Goal: Task Accomplishment & Management: Complete application form

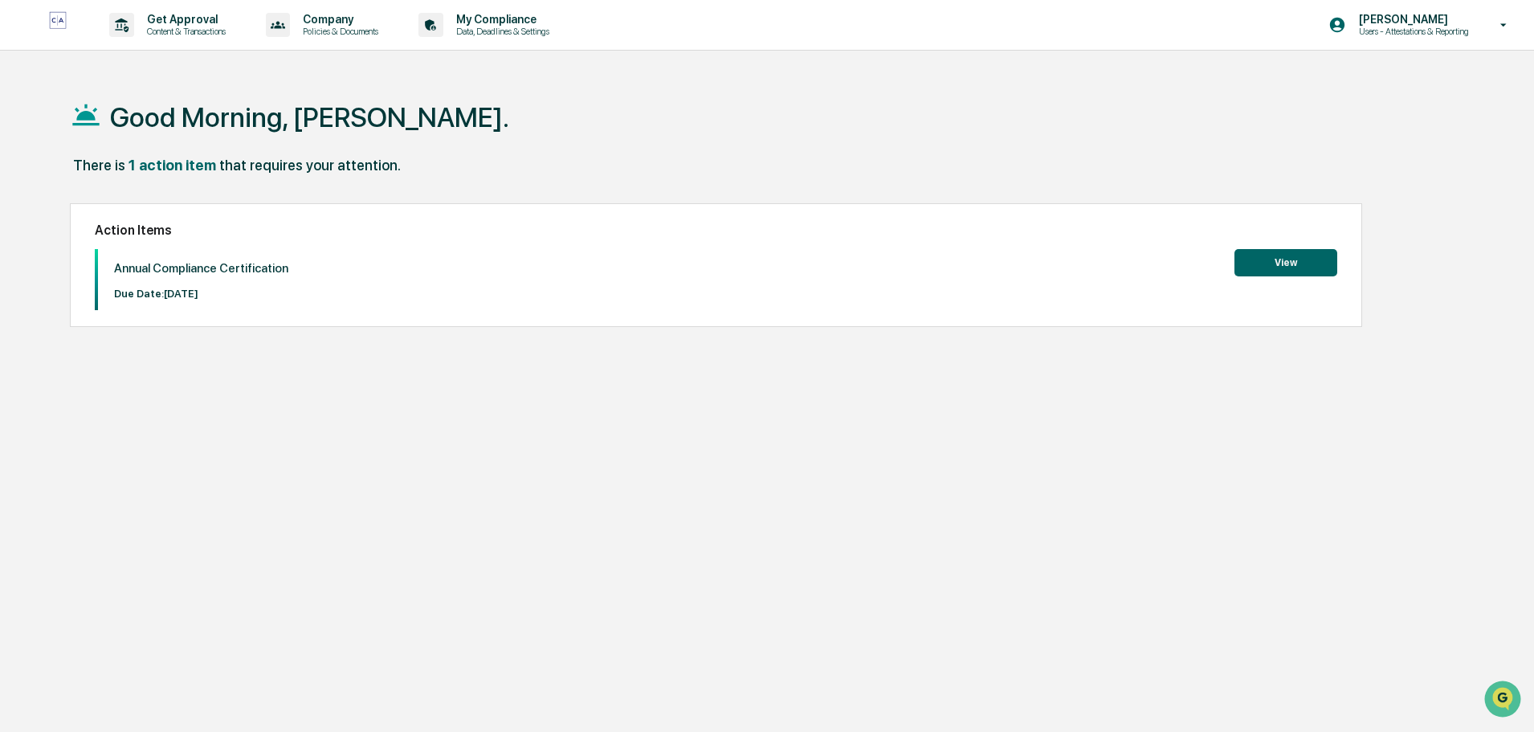
click at [1293, 264] on button "View" at bounding box center [1286, 262] width 103 height 27
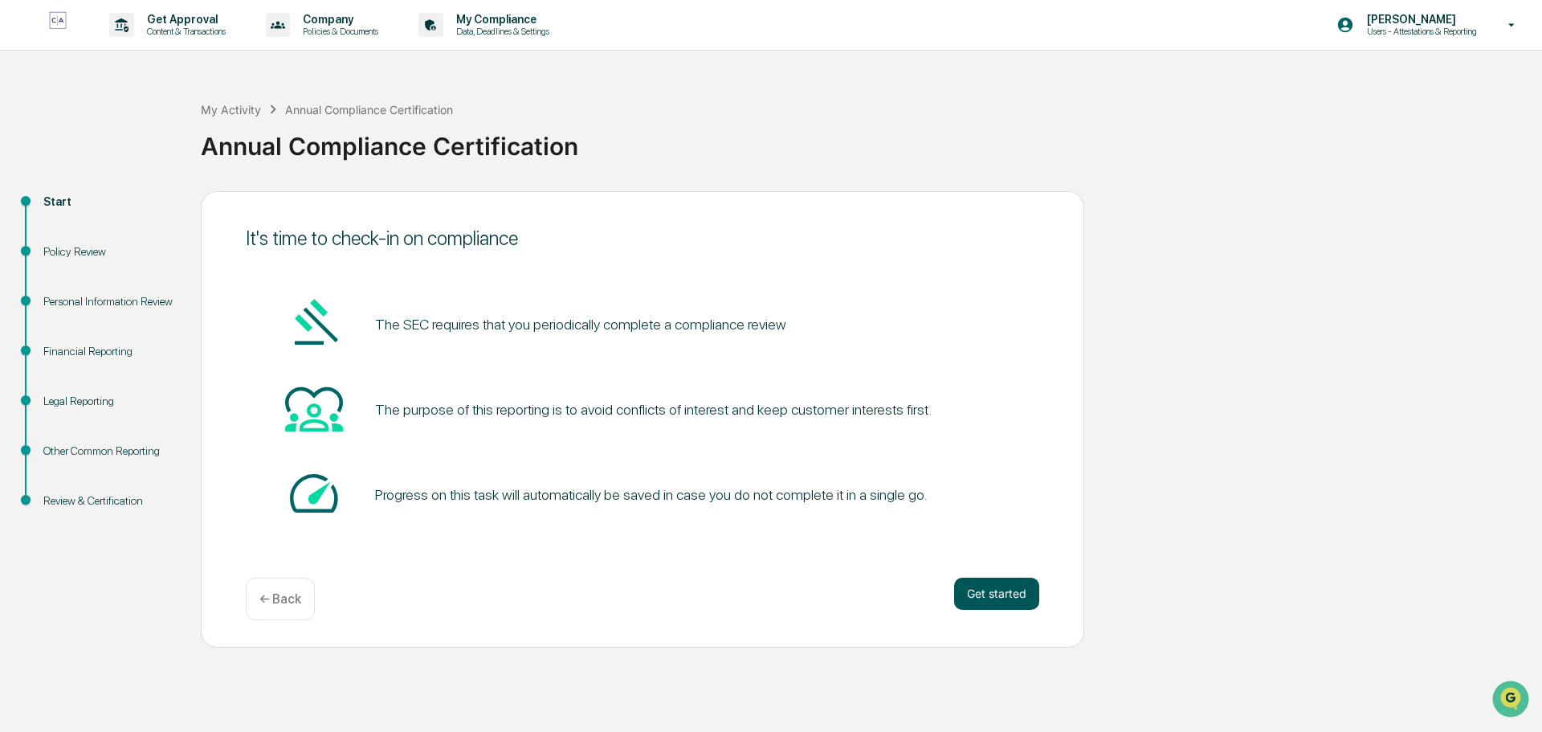
click at [1007, 595] on button "Get started" at bounding box center [996, 594] width 85 height 32
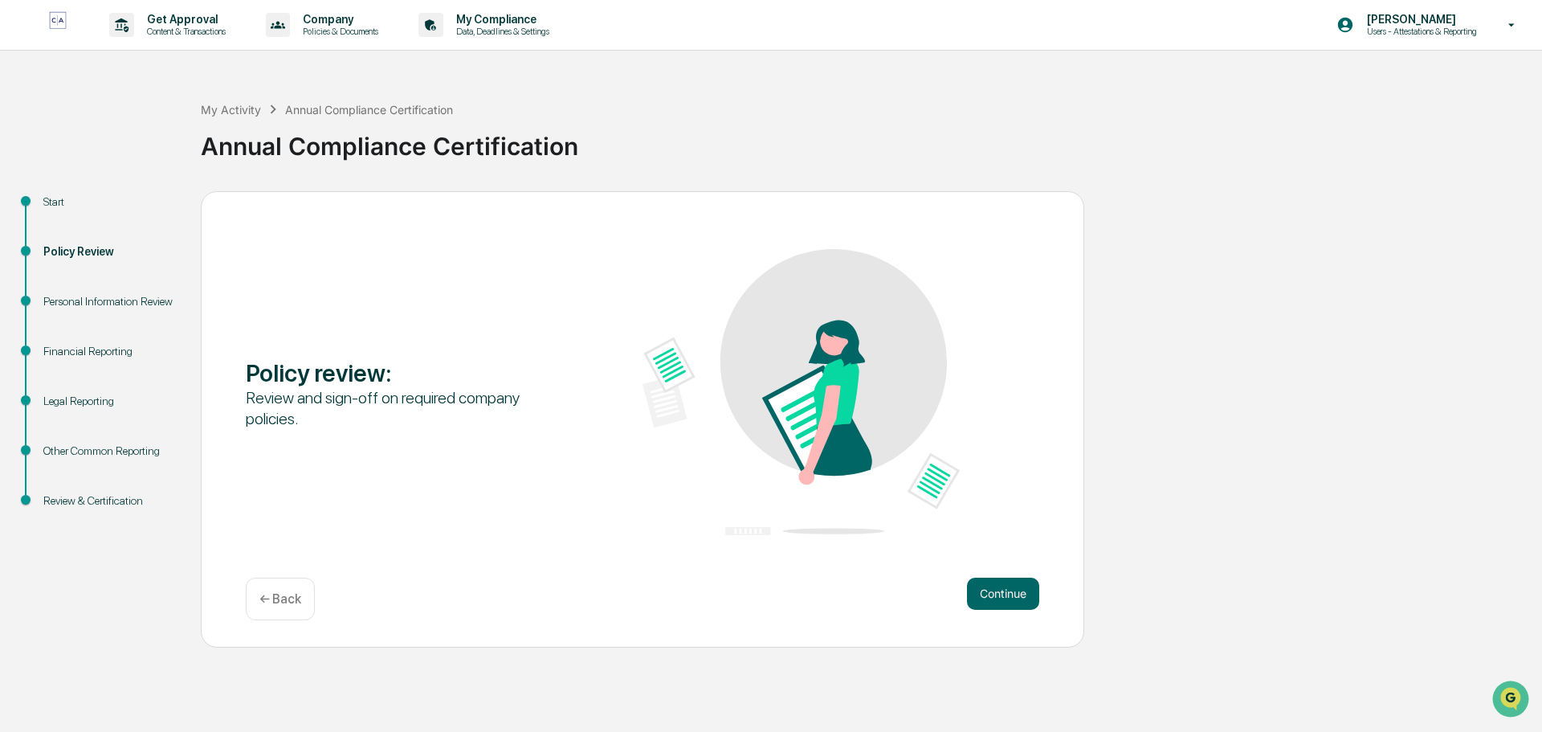
click at [1007, 595] on button "Continue" at bounding box center [1003, 594] width 72 height 32
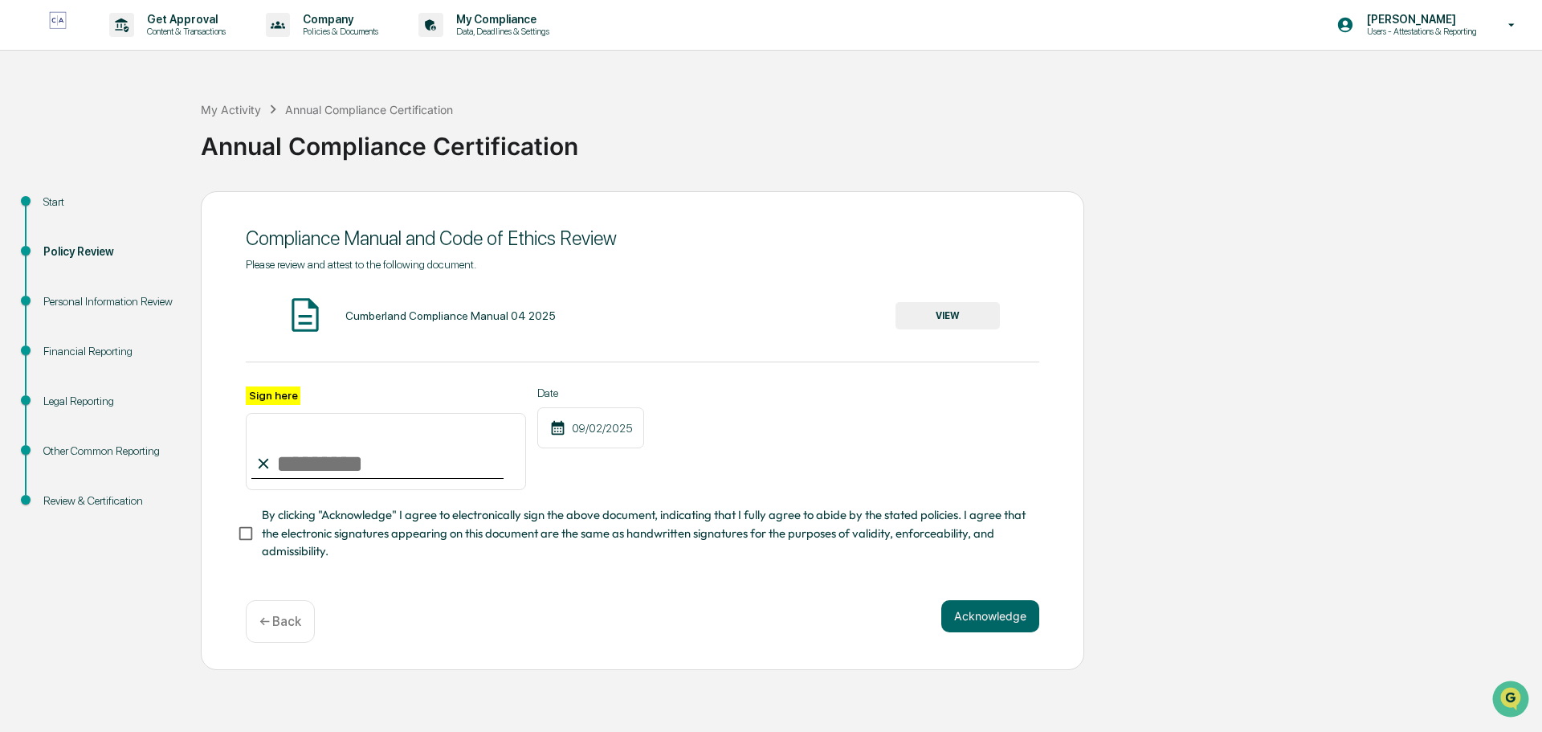
click at [953, 315] on button "VIEW" at bounding box center [948, 315] width 104 height 27
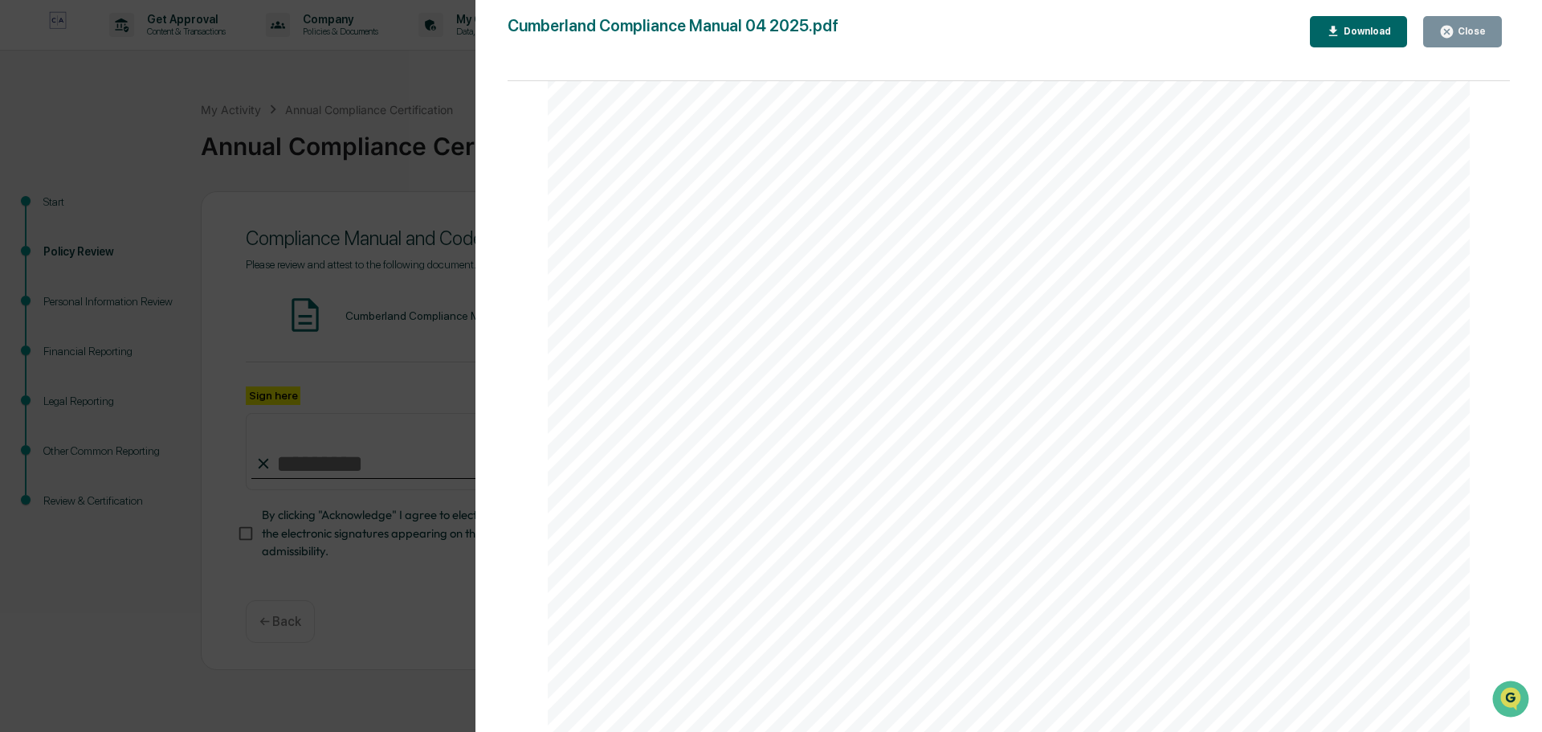
scroll to position [2330, 0]
click at [1469, 30] on div "Close" at bounding box center [1470, 31] width 31 height 11
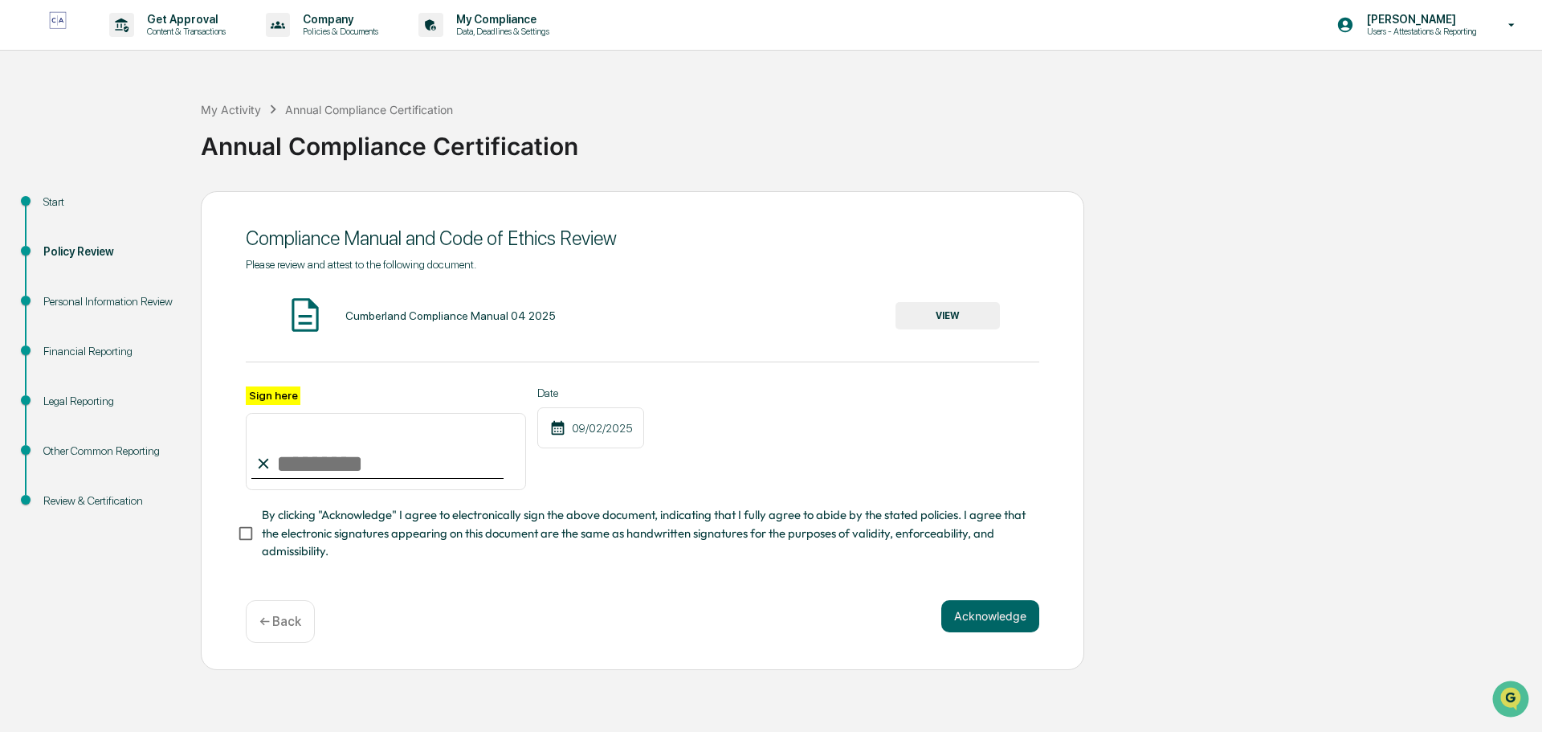
click at [345, 468] on input "Sign here" at bounding box center [386, 451] width 280 height 77
type input "**********"
click at [999, 621] on button "Acknowledge" at bounding box center [991, 616] width 98 height 32
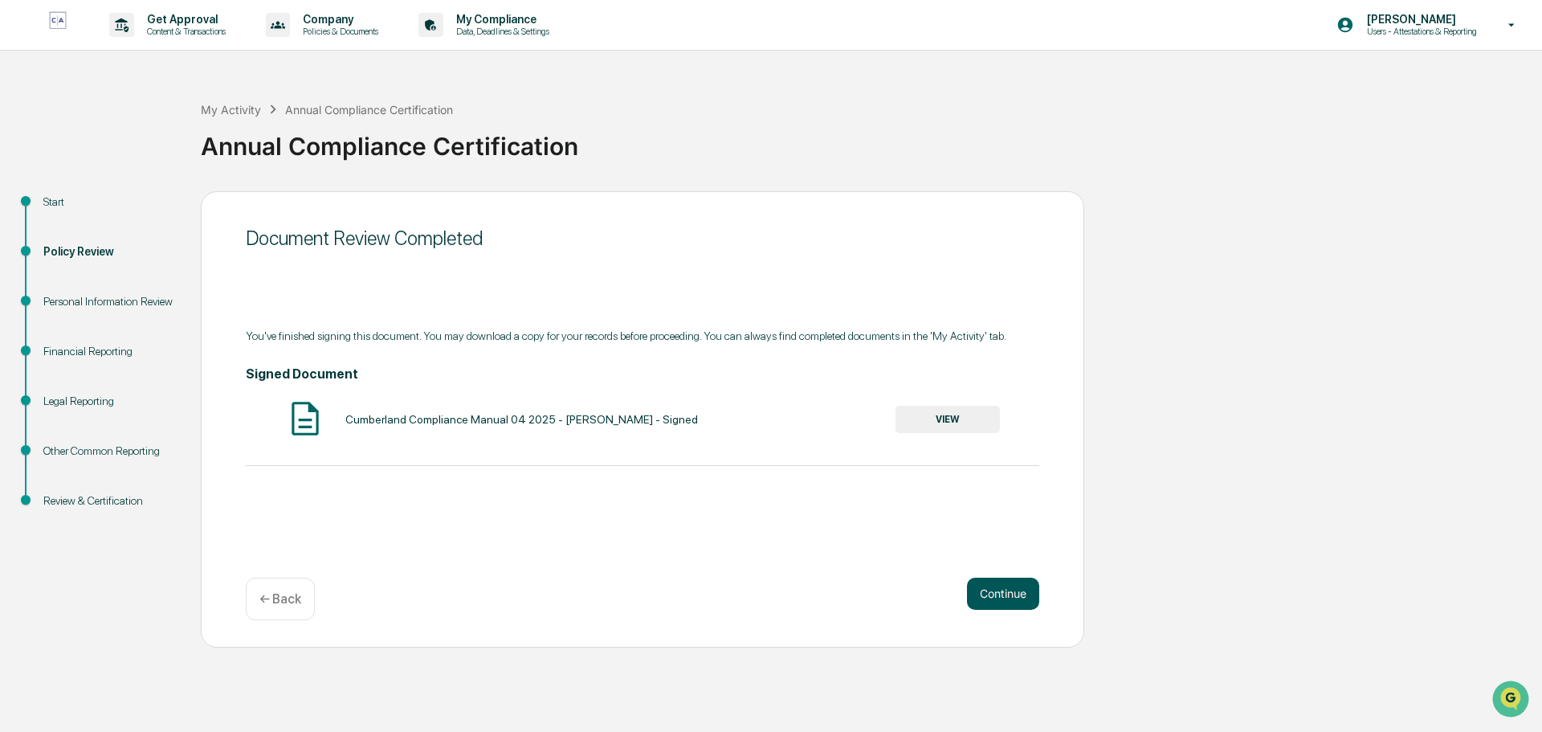
click at [1015, 596] on button "Continue" at bounding box center [1003, 594] width 72 height 32
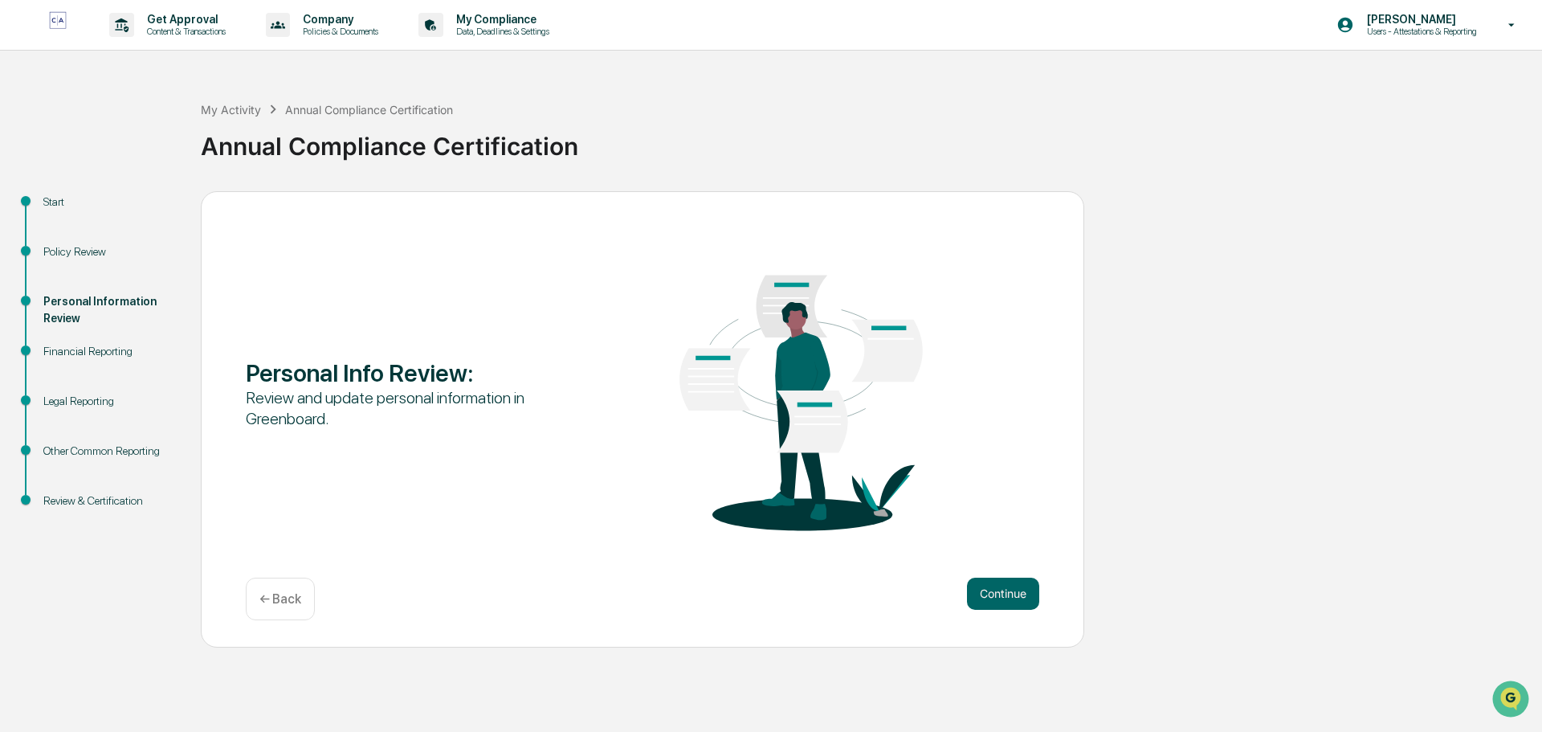
click at [1015, 596] on button "Continue" at bounding box center [1003, 594] width 72 height 32
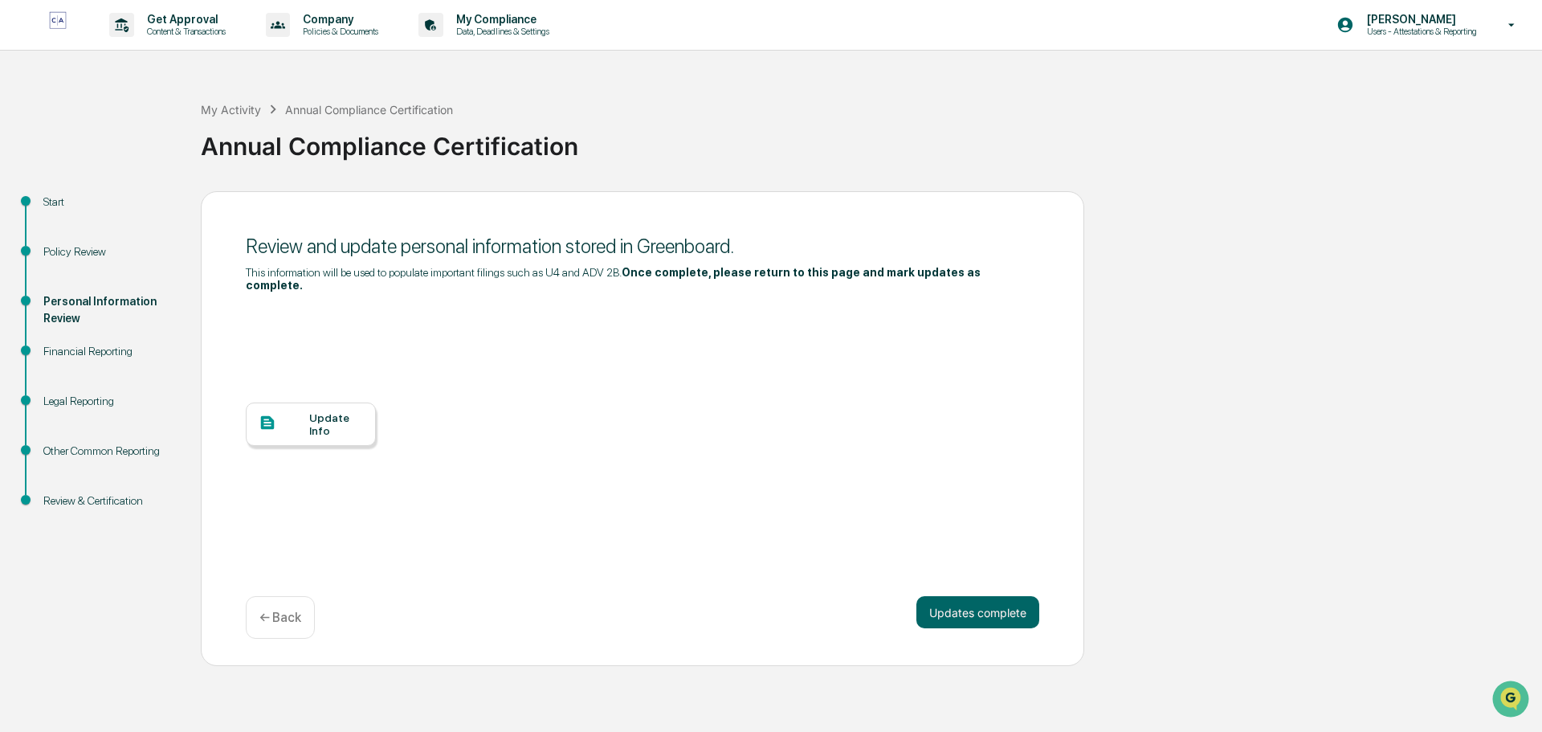
click at [329, 415] on div "Update Info" at bounding box center [336, 424] width 54 height 26
click at [340, 411] on div "Update Info" at bounding box center [336, 424] width 54 height 26
click at [1400, 24] on p "[PERSON_NAME]" at bounding box center [1419, 19] width 131 height 13
click at [1360, 76] on li "Logout" at bounding box center [1417, 82] width 225 height 30
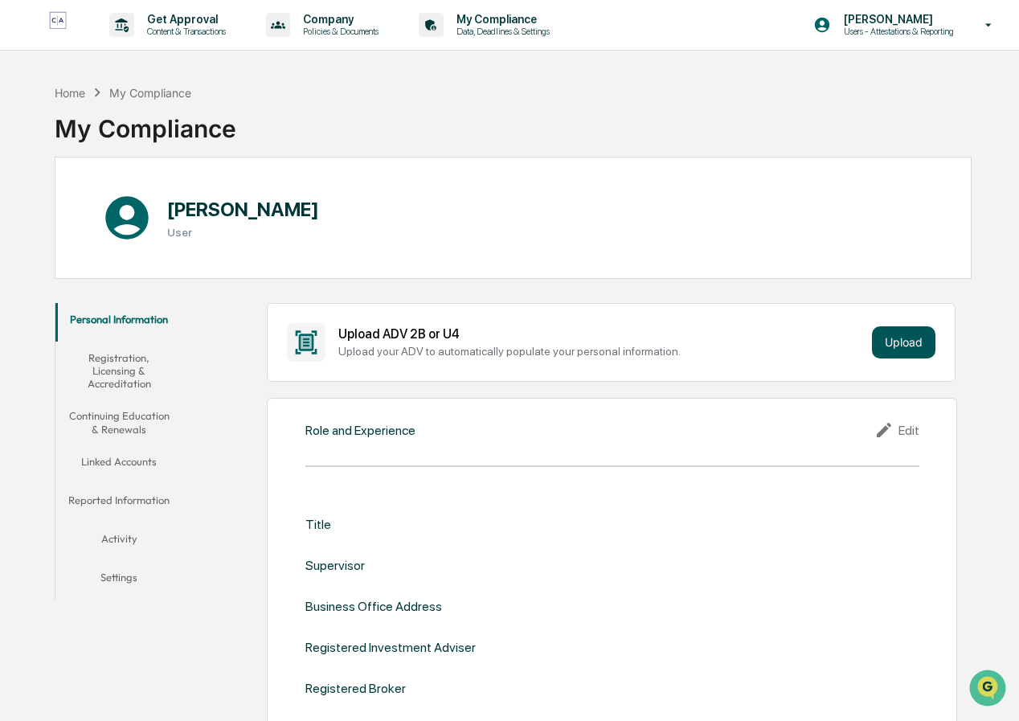
click at [902, 337] on button "Upload" at bounding box center [903, 342] width 63 height 32
click at [915, 336] on button "Upload" at bounding box center [903, 342] width 63 height 32
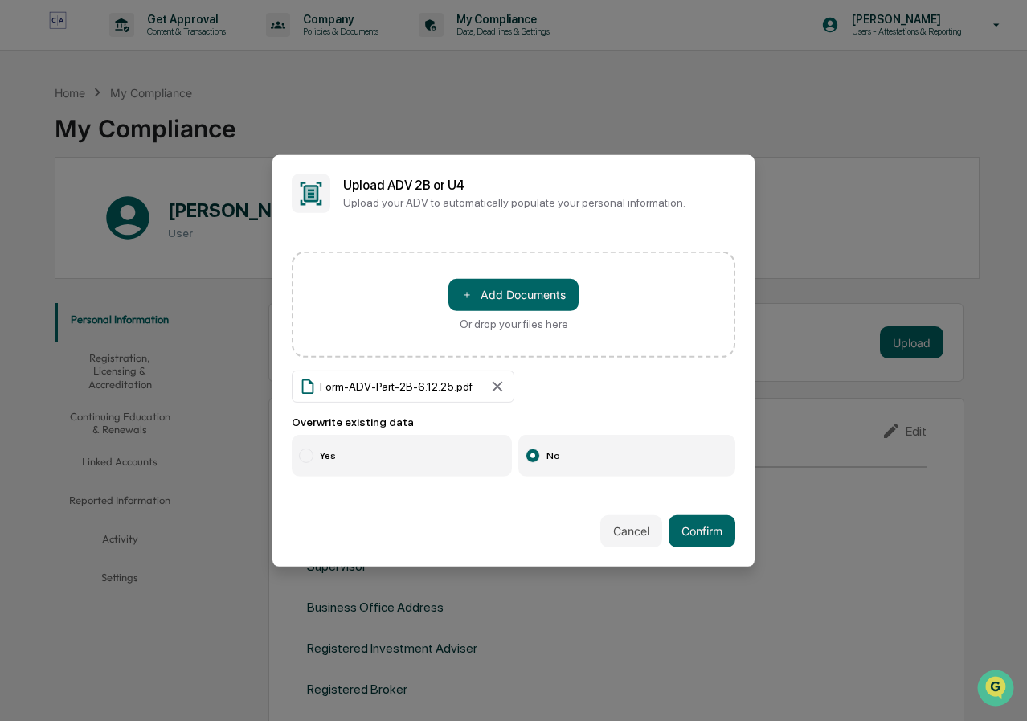
click at [327, 452] on label "Yes" at bounding box center [402, 456] width 220 height 42
click at [710, 536] on button "Confirm" at bounding box center [701, 531] width 67 height 32
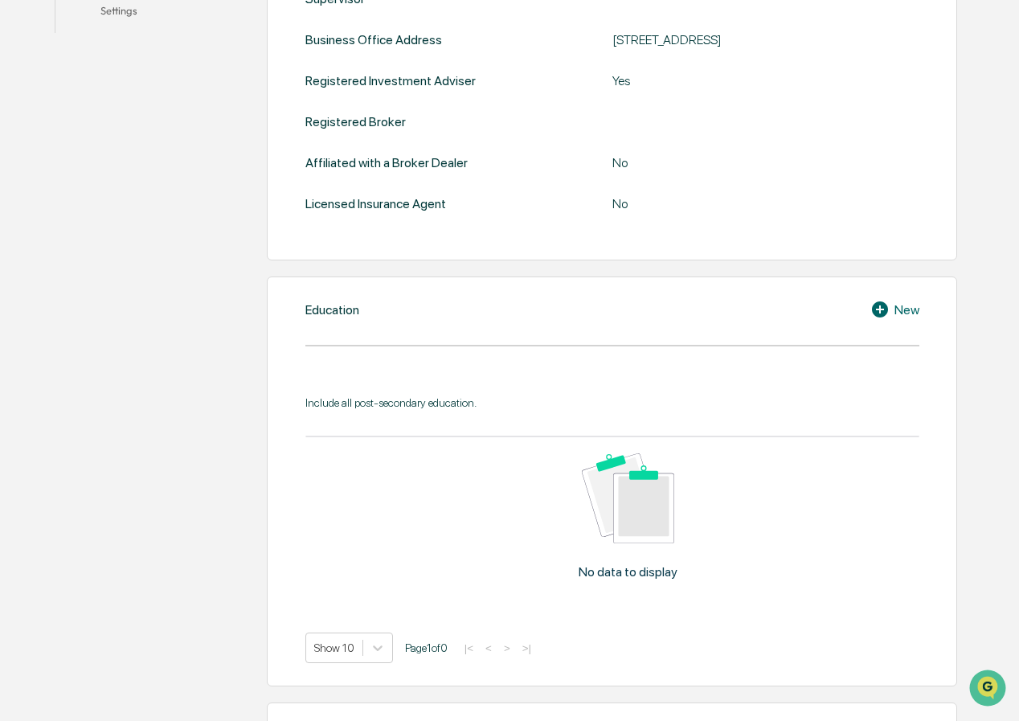
scroll to position [561, 0]
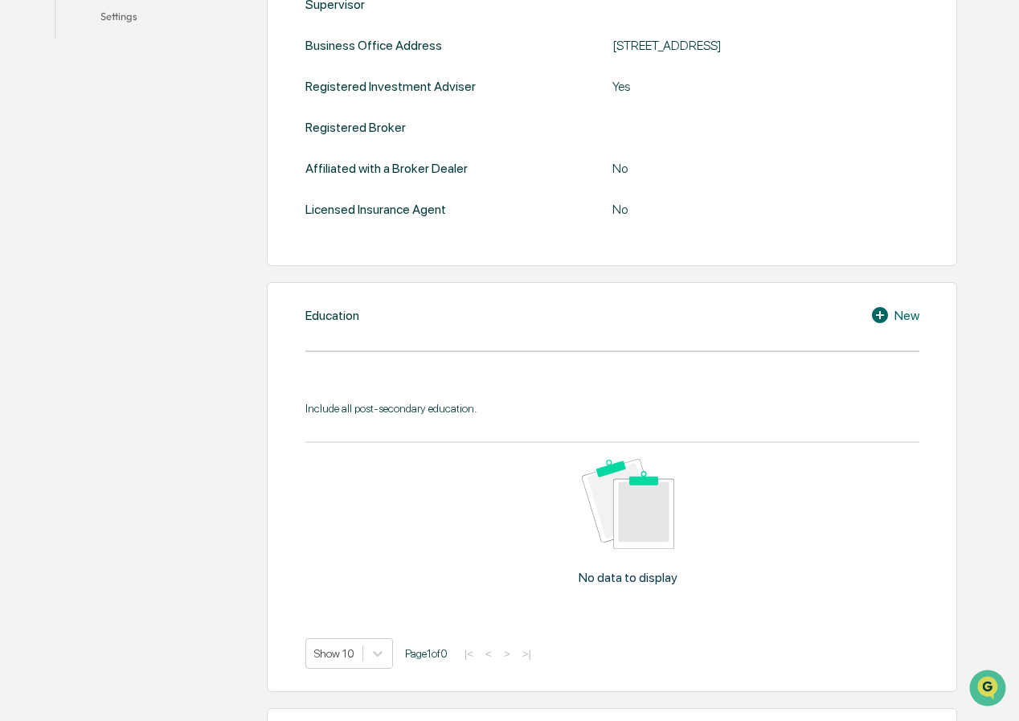
click at [880, 312] on icon at bounding box center [882, 314] width 24 height 19
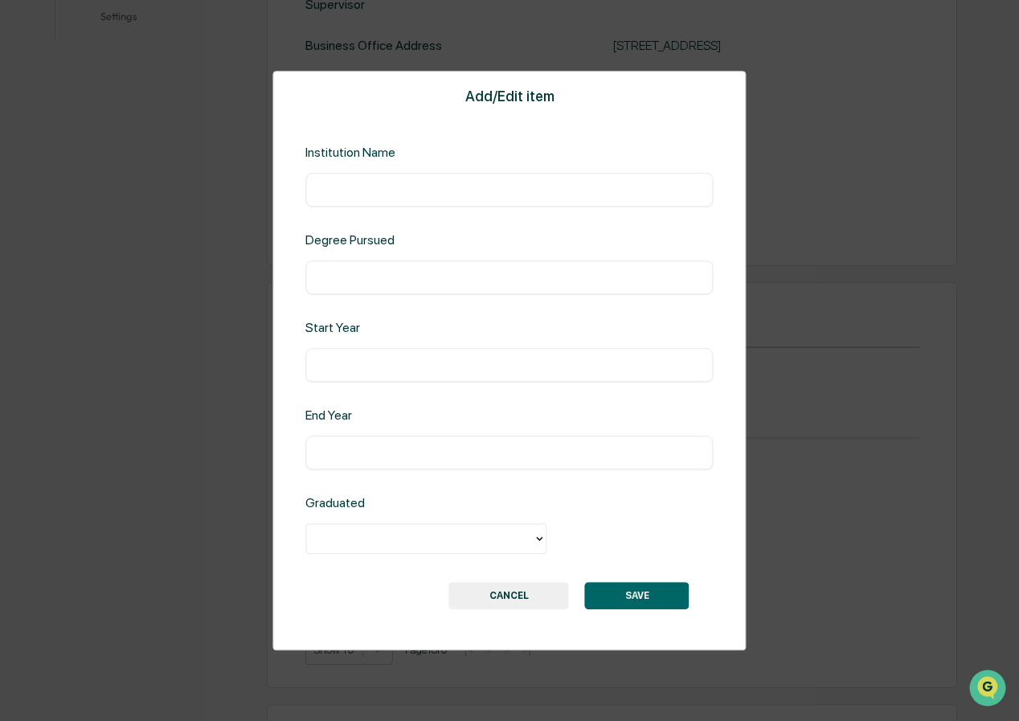
click at [372, 187] on input "text" at bounding box center [508, 190] width 383 height 16
click at [348, 183] on input "text" at bounding box center [508, 190] width 383 height 16
type input "**********"
type input "***"
click at [343, 362] on input "text" at bounding box center [508, 365] width 383 height 16
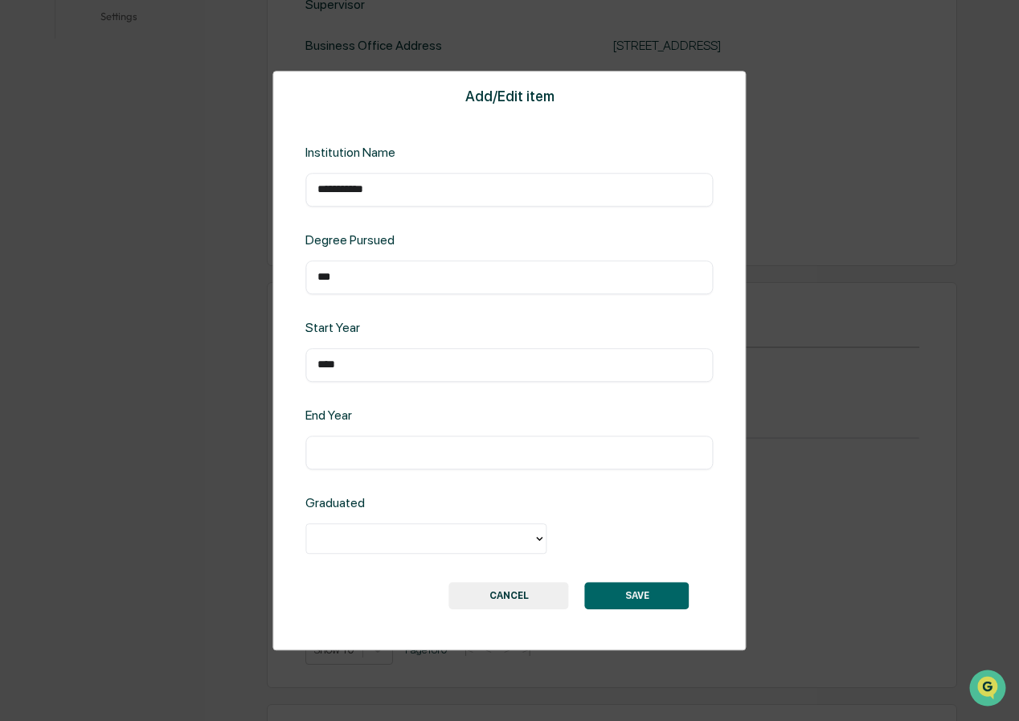
type input "****"
click at [363, 438] on div "​" at bounding box center [508, 452] width 407 height 34
click at [348, 464] on div "​" at bounding box center [508, 452] width 407 height 34
click at [370, 451] on input "text" at bounding box center [508, 452] width 383 height 16
type input "****"
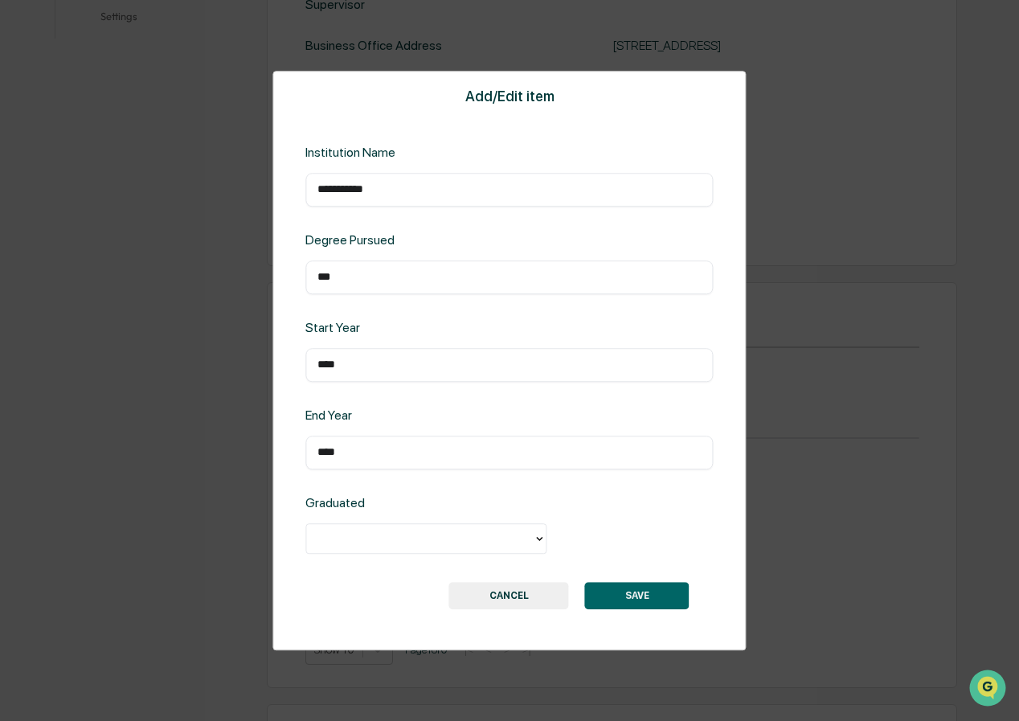
click at [362, 531] on div at bounding box center [419, 538] width 210 height 18
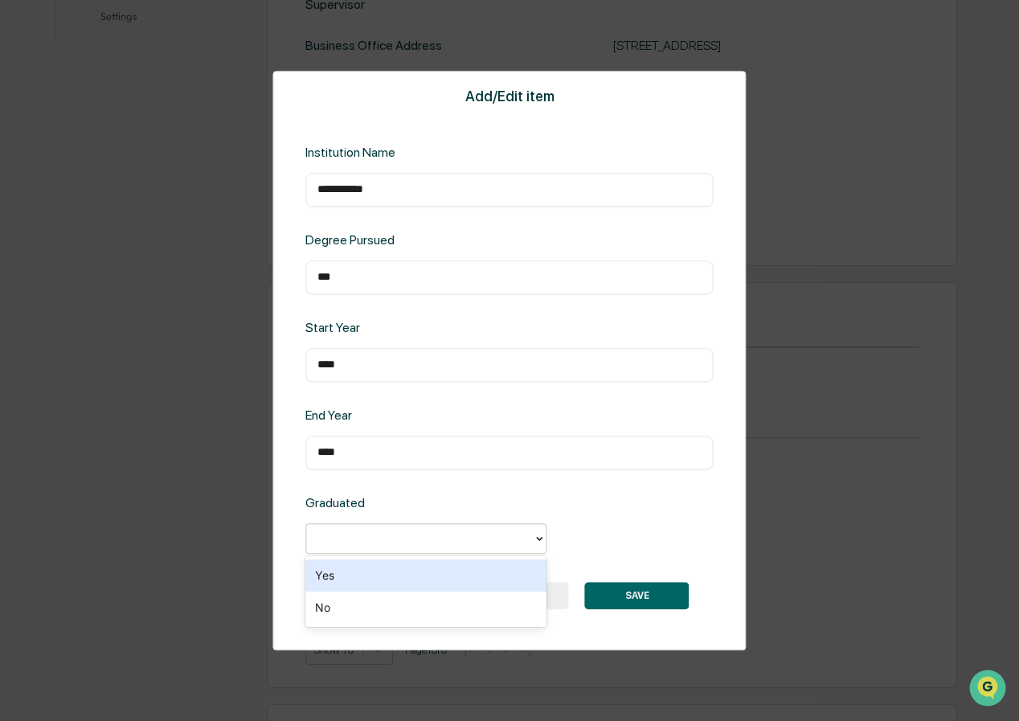
click at [344, 572] on div "Yes" at bounding box center [425, 575] width 241 height 32
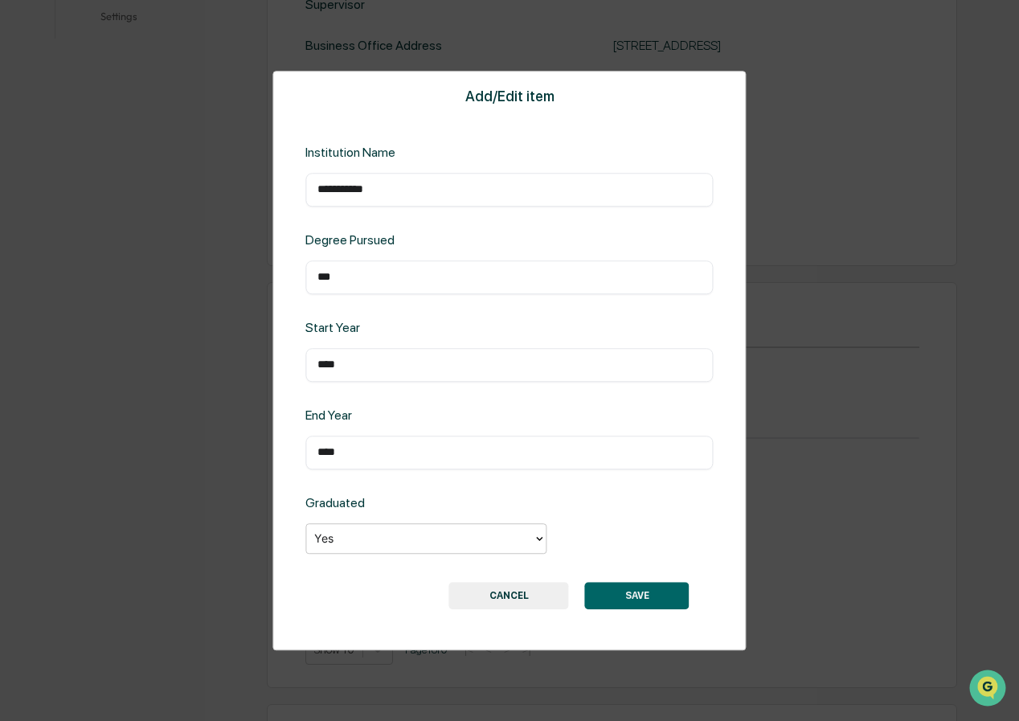
click at [664, 595] on button "SAVE" at bounding box center [637, 595] width 104 height 27
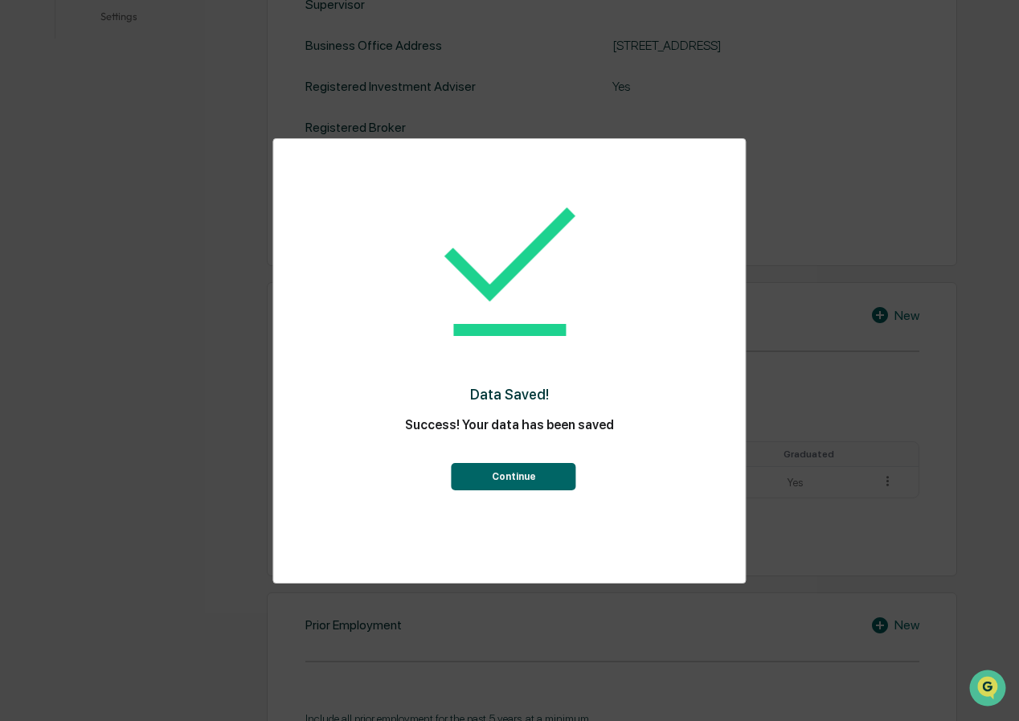
click at [520, 483] on button "Continue" at bounding box center [513, 476] width 125 height 27
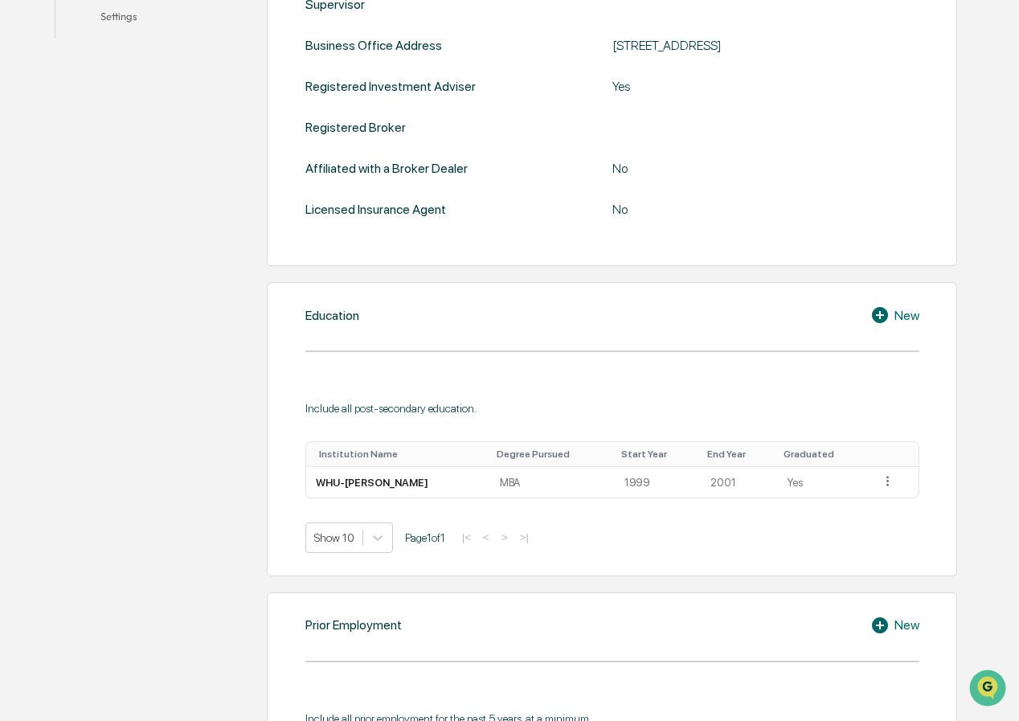
click at [878, 319] on icon at bounding box center [880, 315] width 16 height 16
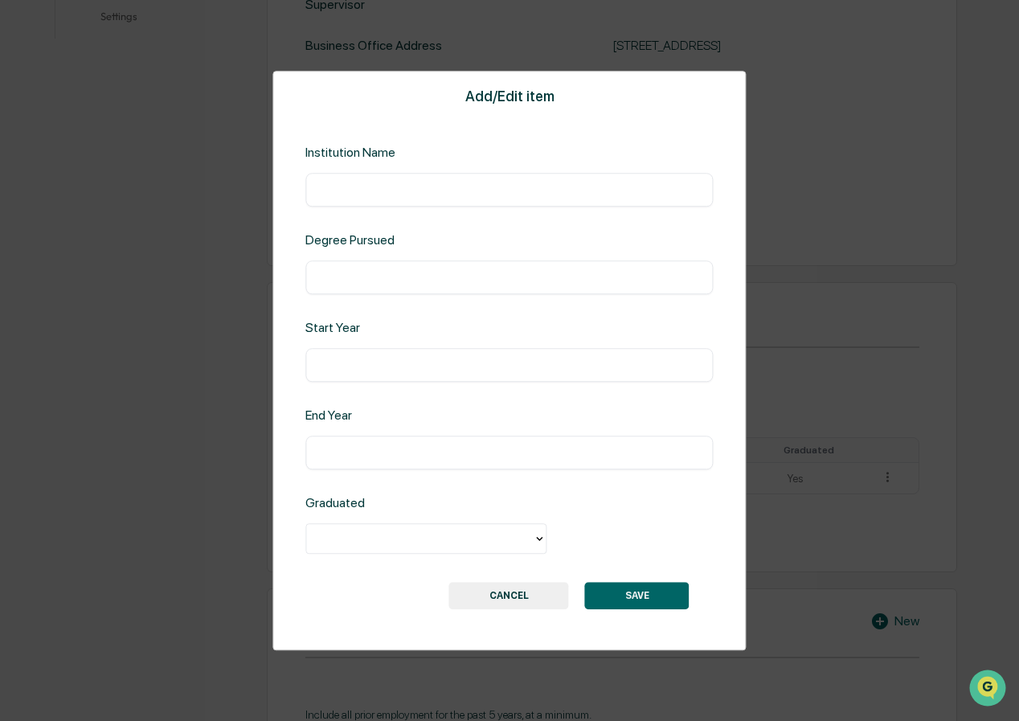
click at [377, 190] on input "text" at bounding box center [508, 190] width 383 height 16
type input "**********"
click at [358, 279] on input "text" at bounding box center [508, 277] width 383 height 16
type input "*****"
click at [346, 364] on input "text" at bounding box center [508, 365] width 383 height 16
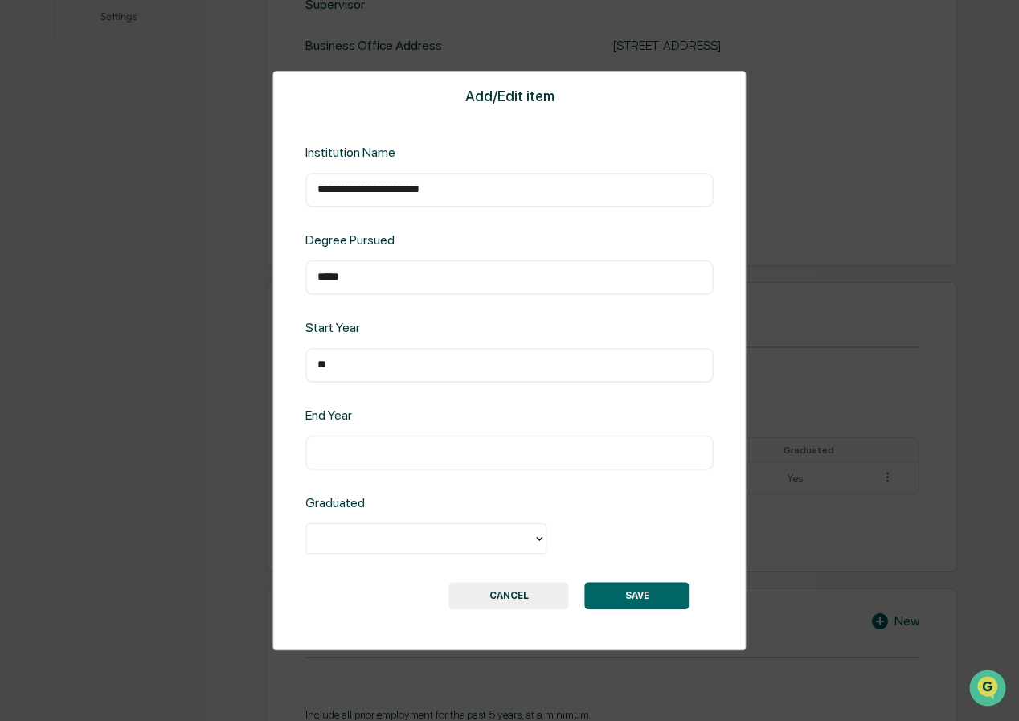
type input "*"
type input "****"
click at [346, 455] on input "text" at bounding box center [508, 452] width 383 height 16
type input "****"
click at [346, 537] on div at bounding box center [419, 538] width 210 height 18
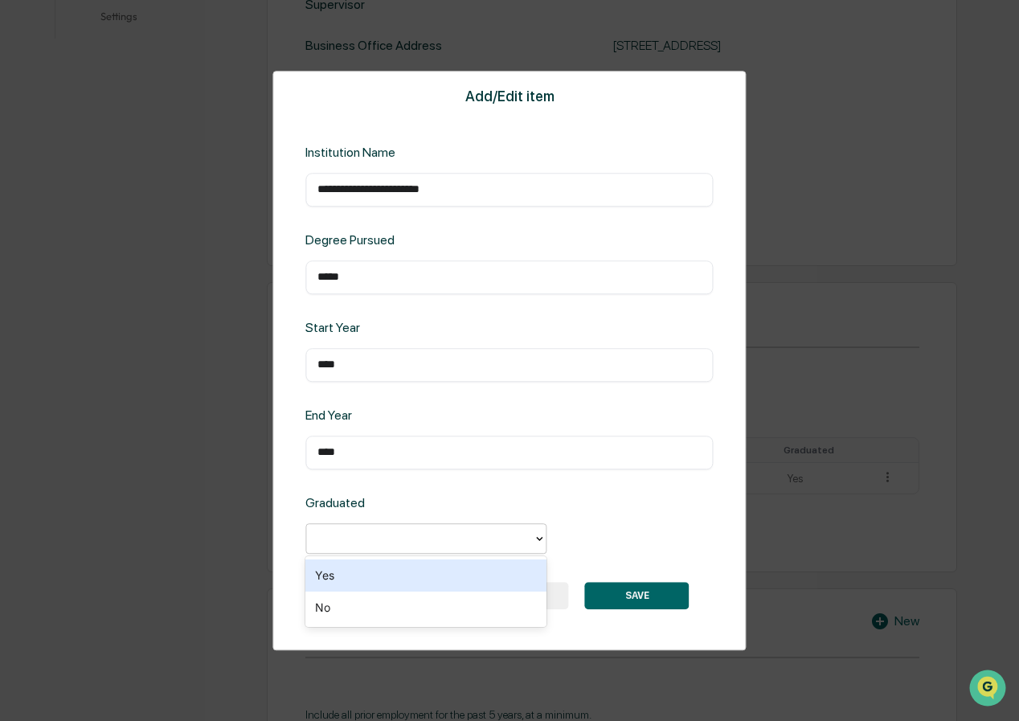
click at [329, 574] on div "Yes" at bounding box center [425, 575] width 241 height 32
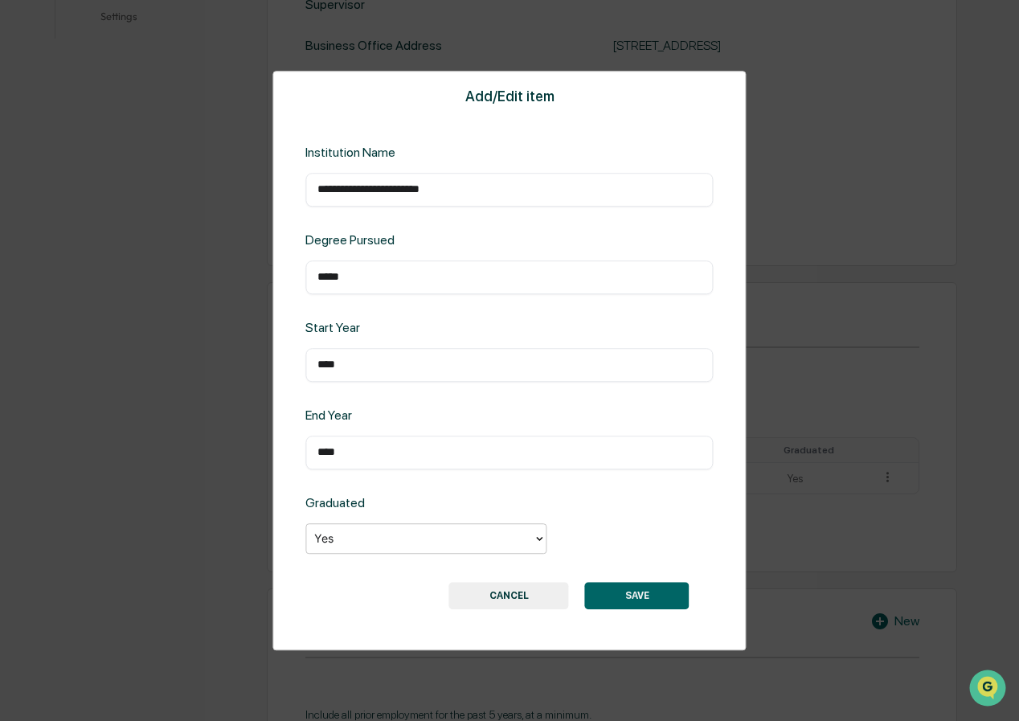
click at [648, 589] on button "SAVE" at bounding box center [637, 595] width 104 height 27
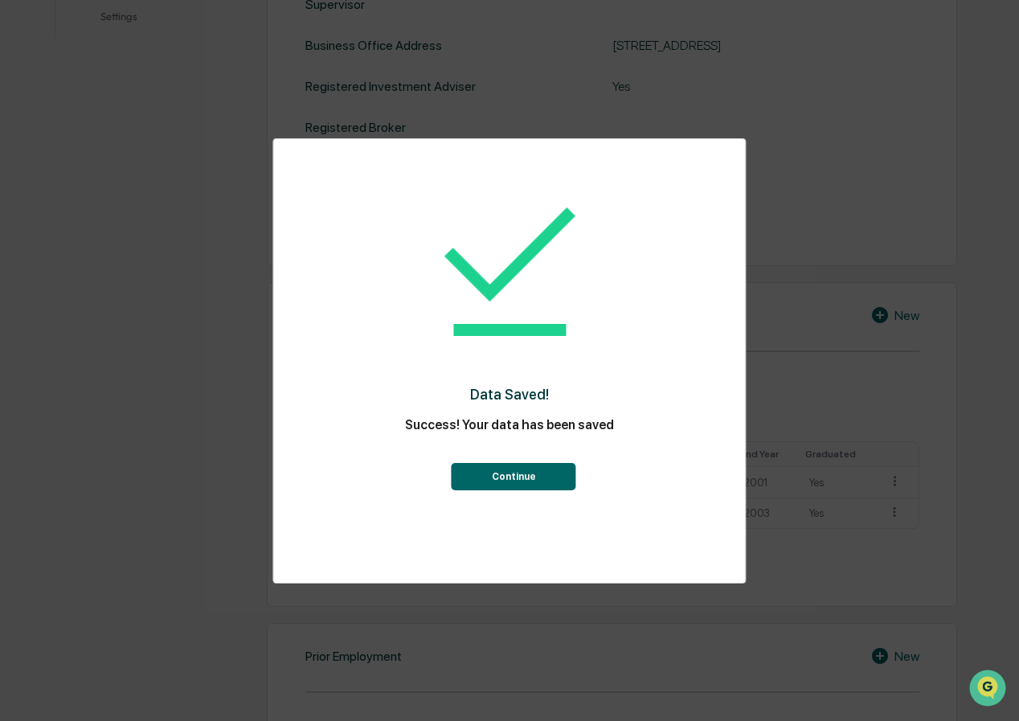
click at [525, 470] on button "Continue" at bounding box center [513, 476] width 125 height 27
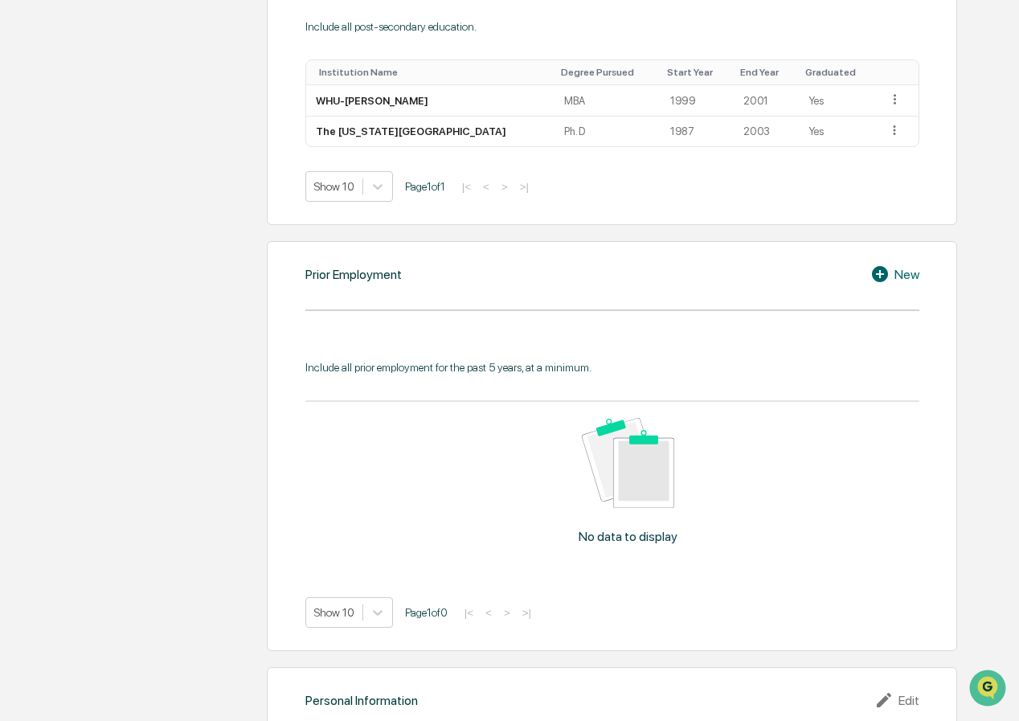
scroll to position [962, 0]
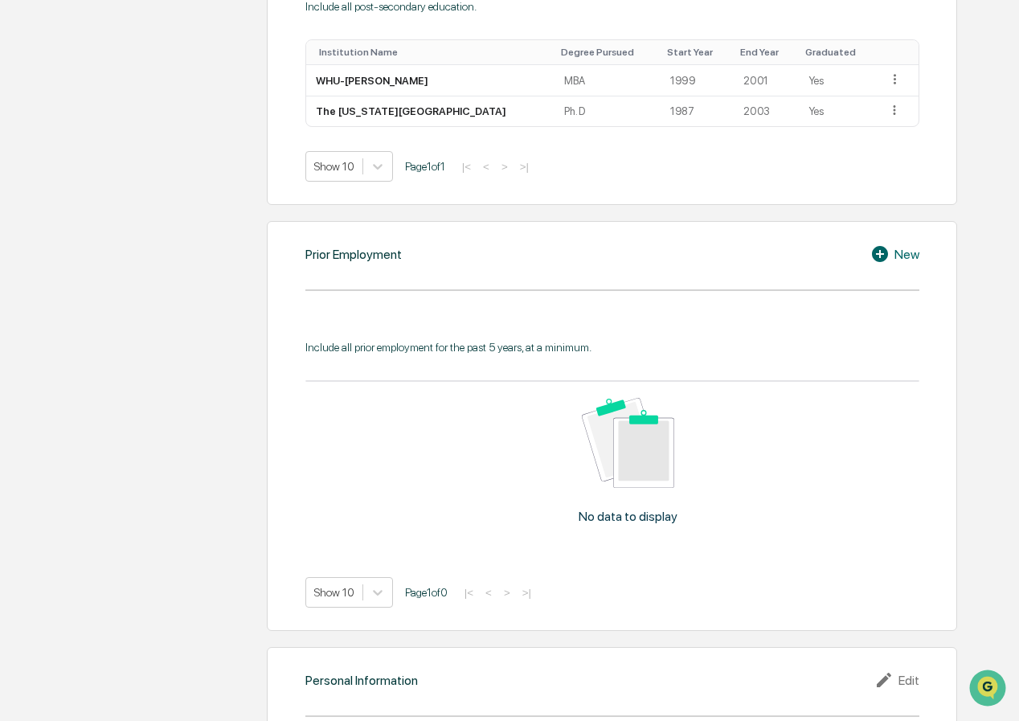
click at [880, 251] on icon at bounding box center [880, 254] width 16 height 16
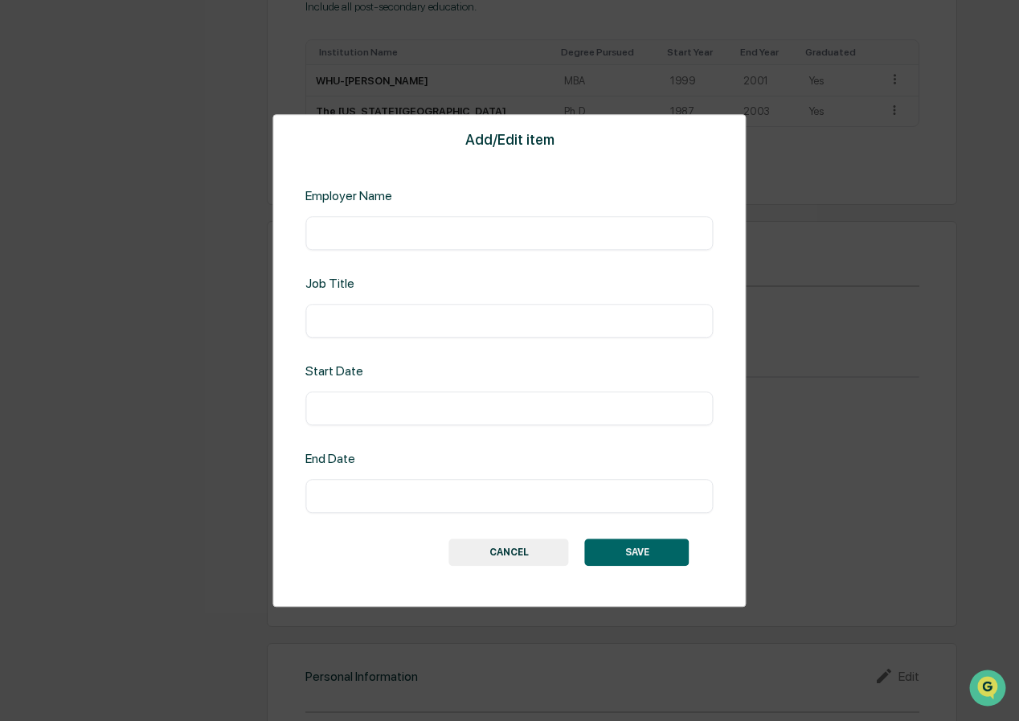
click at [397, 237] on input "text" at bounding box center [508, 233] width 383 height 16
click at [341, 233] on input "**********" at bounding box center [508, 233] width 383 height 16
type input "**********"
click at [362, 308] on div "​" at bounding box center [508, 321] width 407 height 34
click at [390, 318] on input "text" at bounding box center [508, 321] width 383 height 16
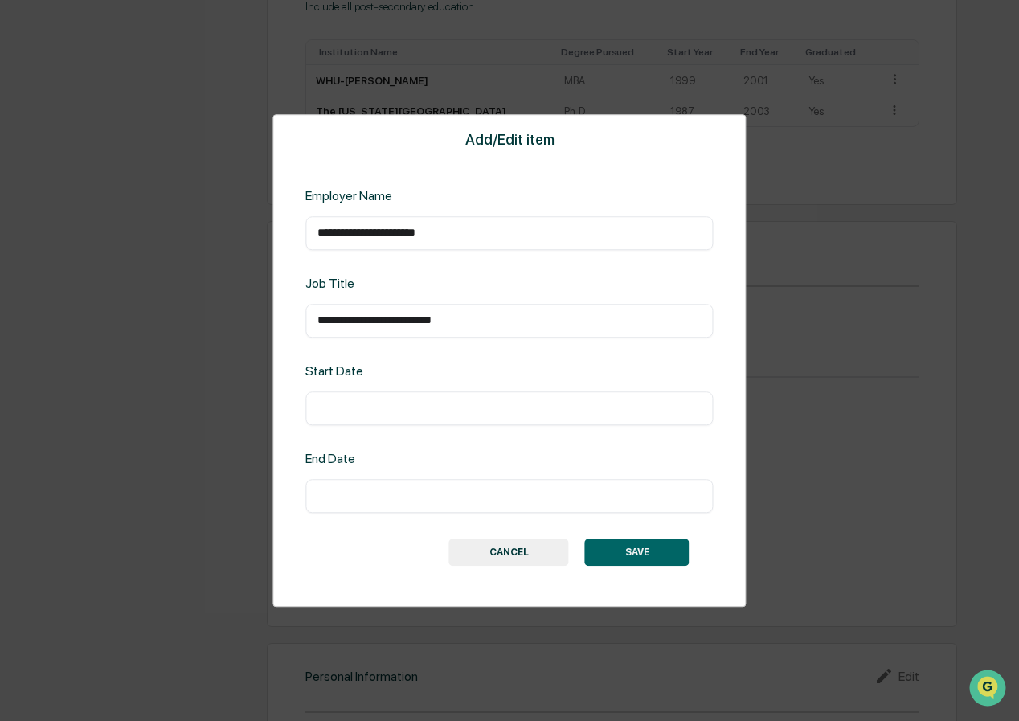
click at [342, 409] on input "text" at bounding box center [508, 408] width 383 height 16
click at [342, 411] on input "text" at bounding box center [508, 408] width 383 height 16
click at [440, 317] on input "**********" at bounding box center [508, 321] width 383 height 16
type input "**********"
click at [387, 407] on input "text" at bounding box center [508, 408] width 383 height 16
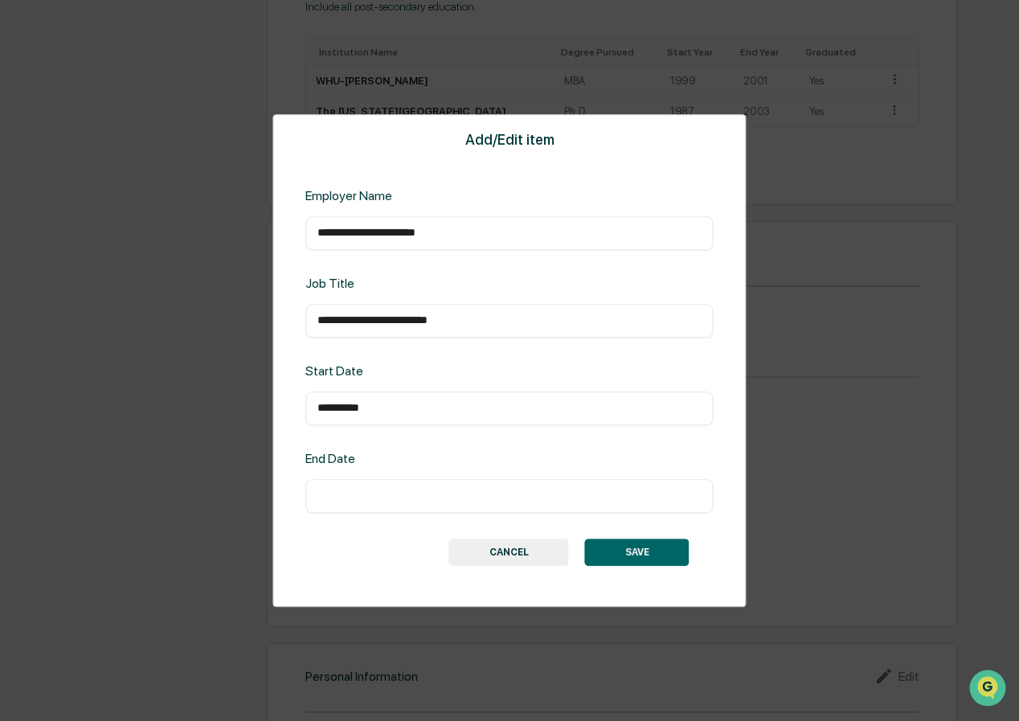
type input "**********"
click at [342, 496] on input "text" at bounding box center [508, 496] width 383 height 16
type input "*********"
click at [647, 554] on button "SAVE" at bounding box center [637, 551] width 104 height 27
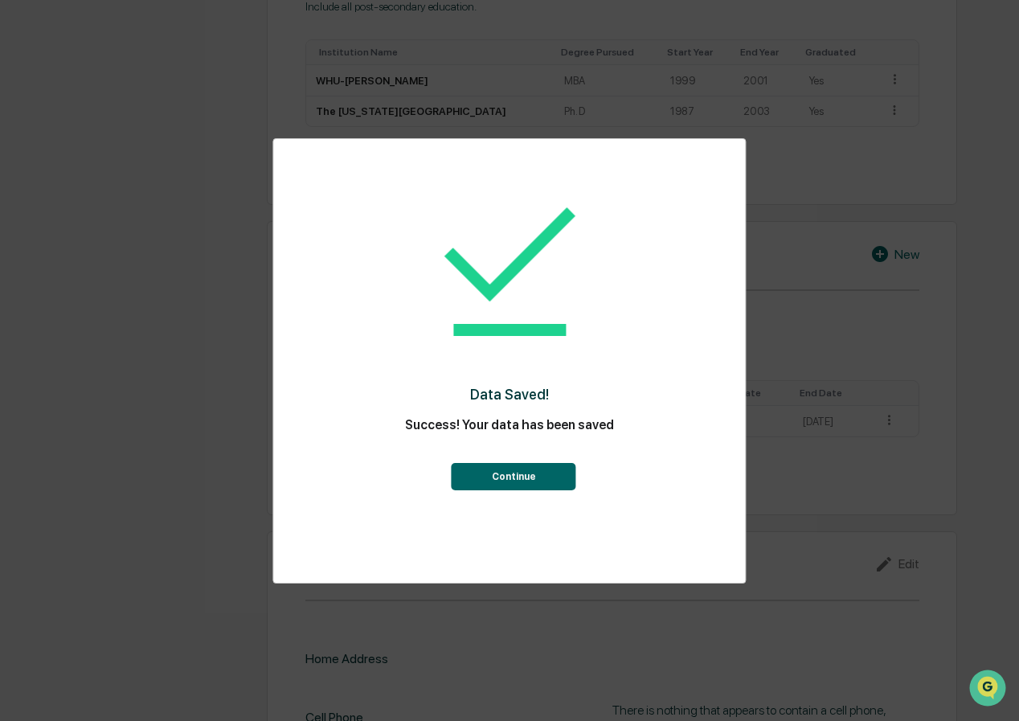
click at [449, 478] on div "Continue" at bounding box center [508, 466] width 407 height 47
click at [515, 475] on button "Continue" at bounding box center [513, 476] width 125 height 27
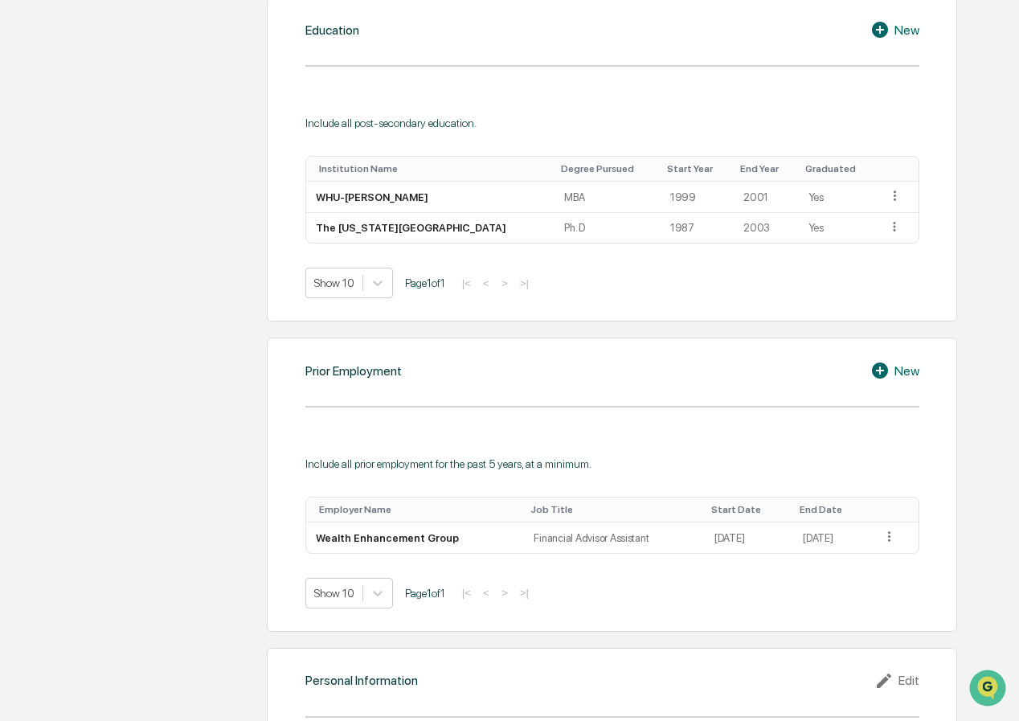
scroll to position [1083, 0]
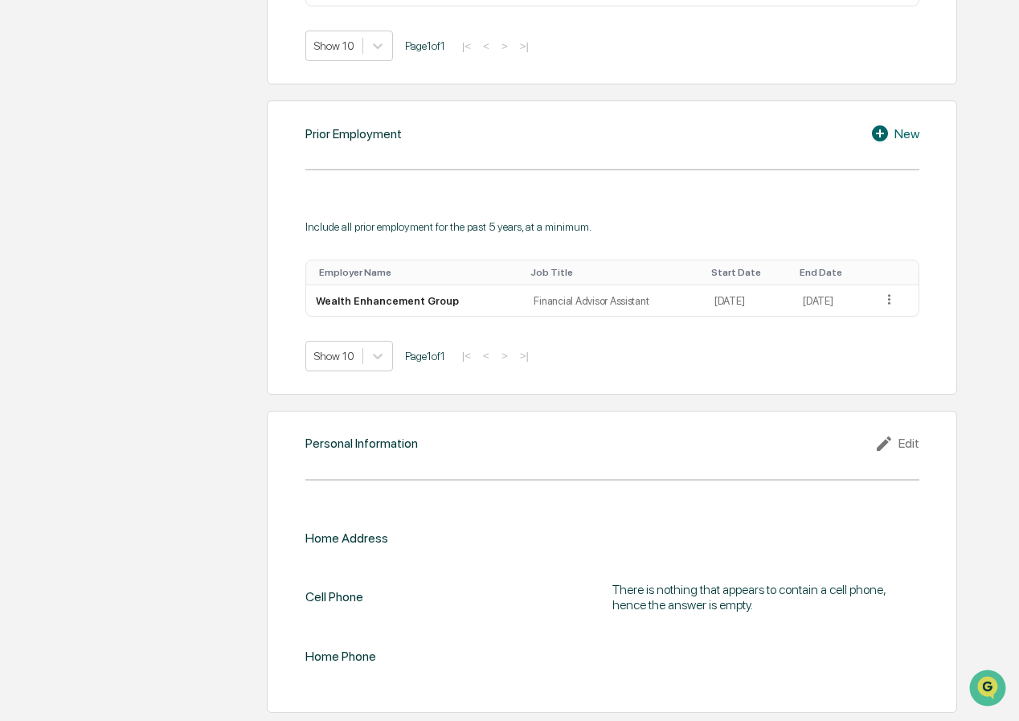
click at [437, 582] on div "Cell Phone There is nothing that appears to contain a cell phone, hence the ans…" at bounding box center [612, 596] width 614 height 51
click at [880, 446] on icon at bounding box center [883, 443] width 14 height 14
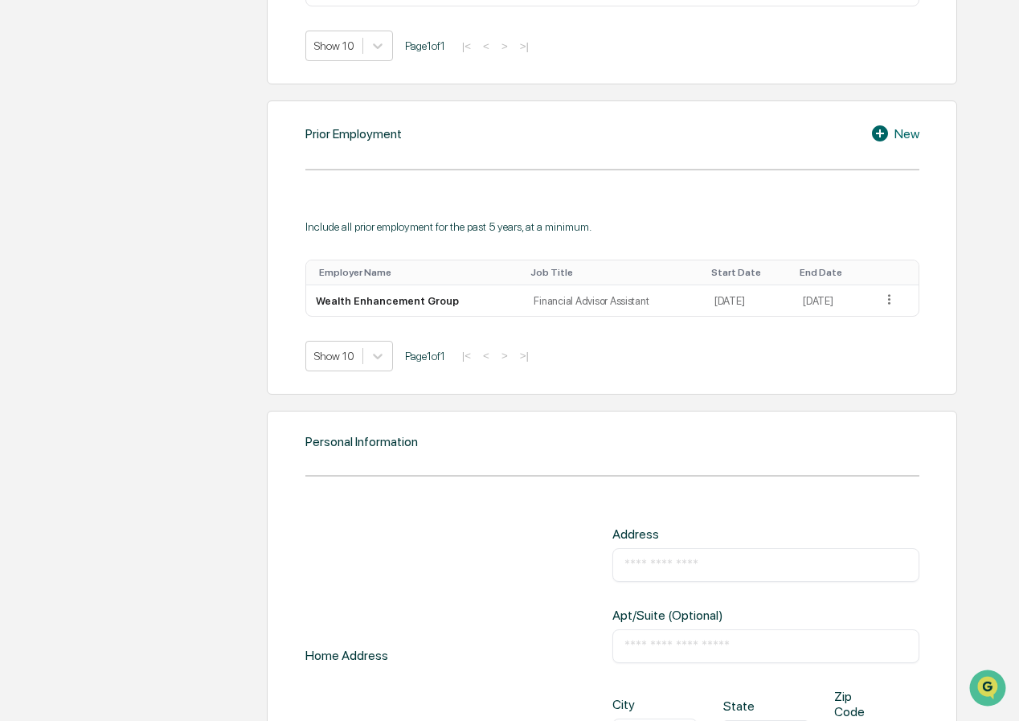
click at [679, 571] on input "text" at bounding box center [765, 565] width 283 height 16
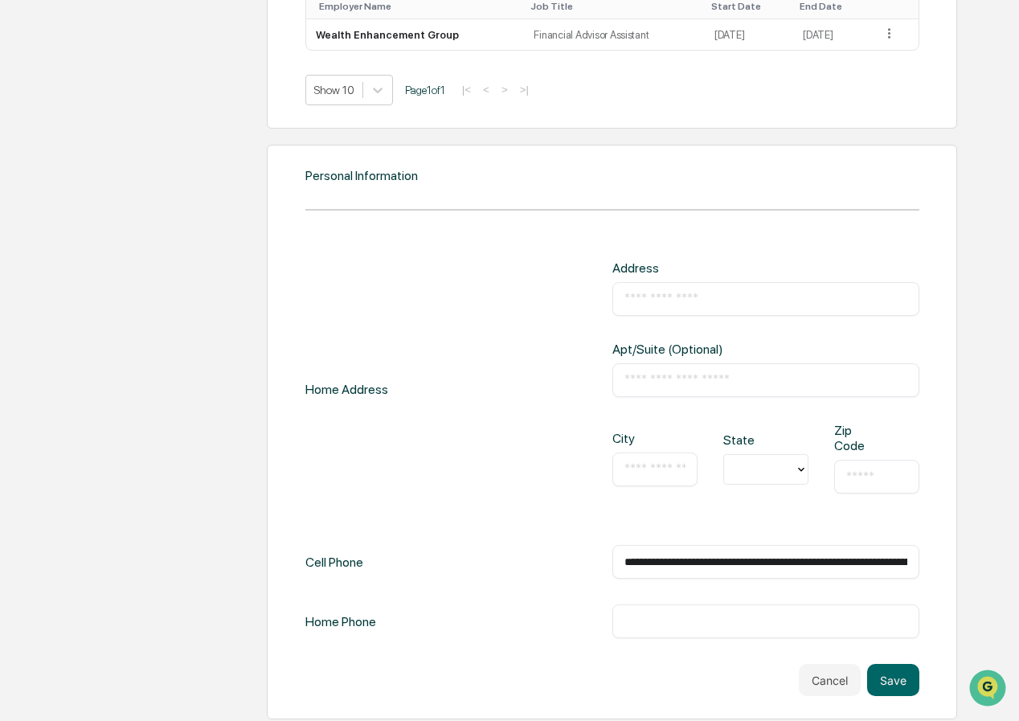
scroll to position [1355, 0]
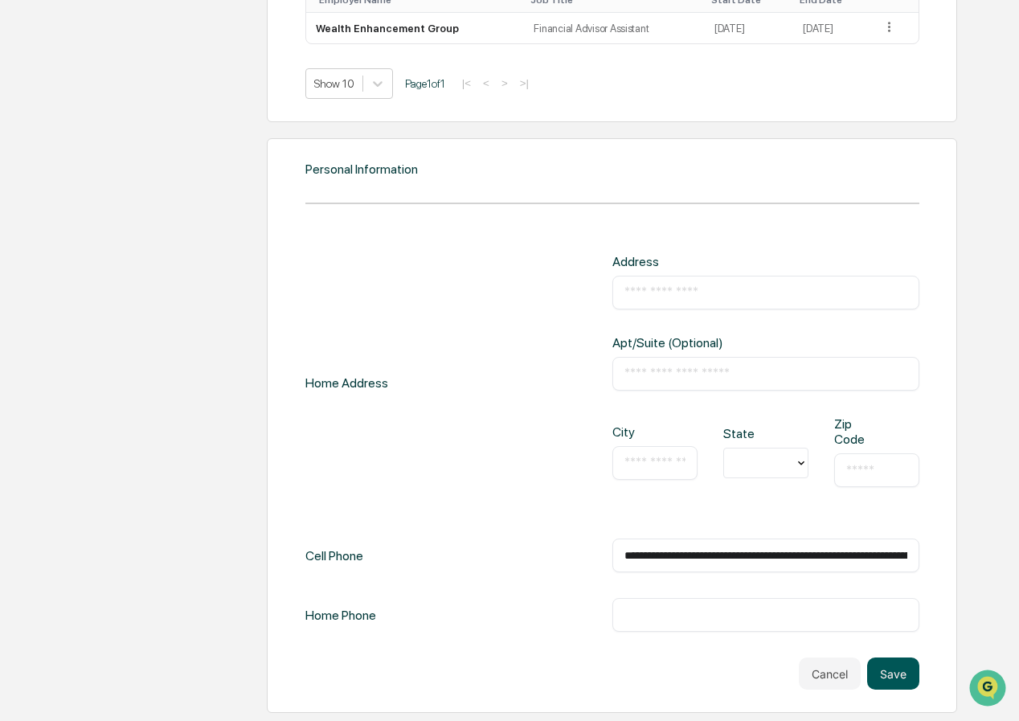
click at [886, 667] on button "Save" at bounding box center [893, 673] width 52 height 32
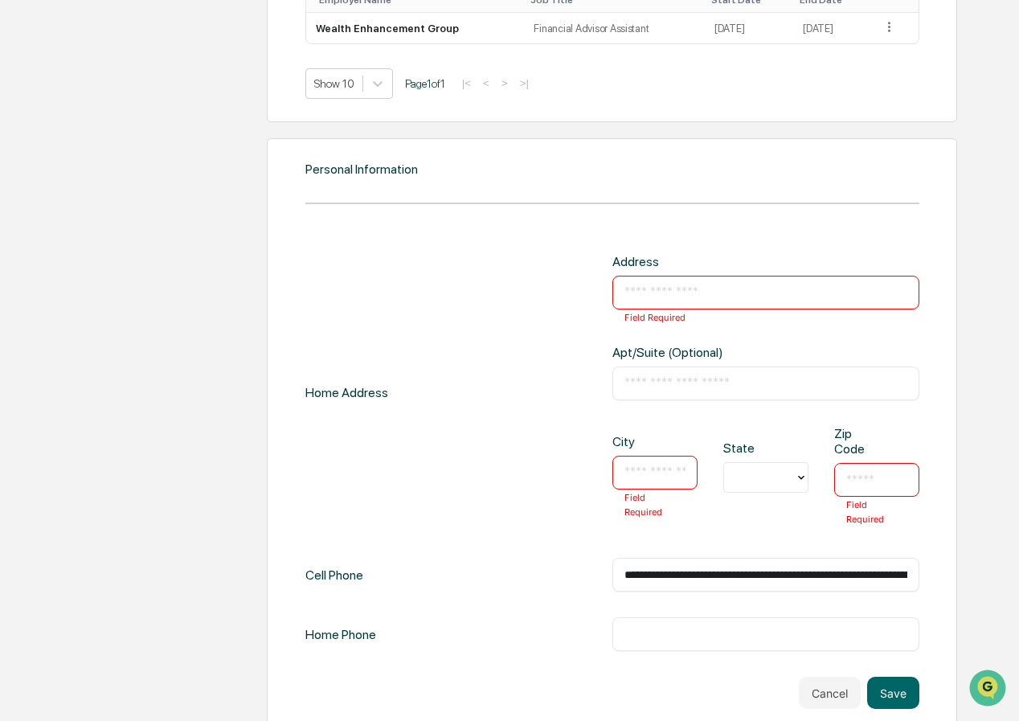
click at [643, 293] on input "text" at bounding box center [765, 292] width 283 height 16
type input "**********"
click at [657, 469] on input "text" at bounding box center [654, 472] width 61 height 16
type input "*********"
drag, startPoint x: 871, startPoint y: 468, endPoint x: 871, endPoint y: 479, distance: 10.4
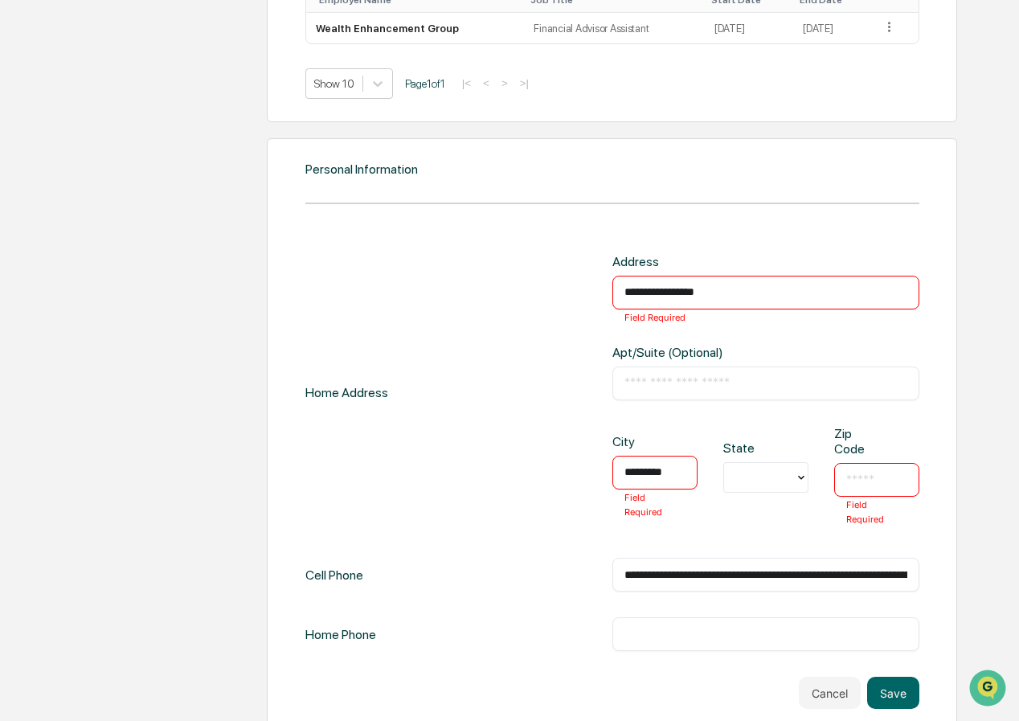
click at [871, 473] on div "​ Field Required" at bounding box center [876, 480] width 85 height 34
click at [870, 482] on input "text" at bounding box center [876, 480] width 61 height 16
type input "*****"
click at [510, 539] on div "**********" at bounding box center [612, 453] width 614 height 398
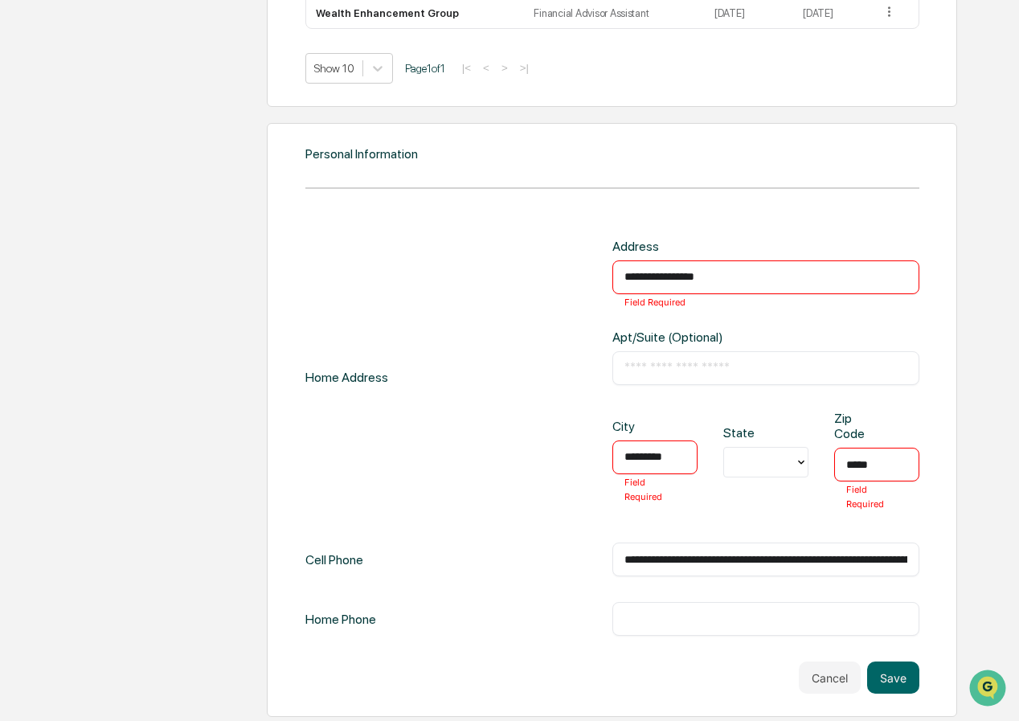
scroll to position [1375, 0]
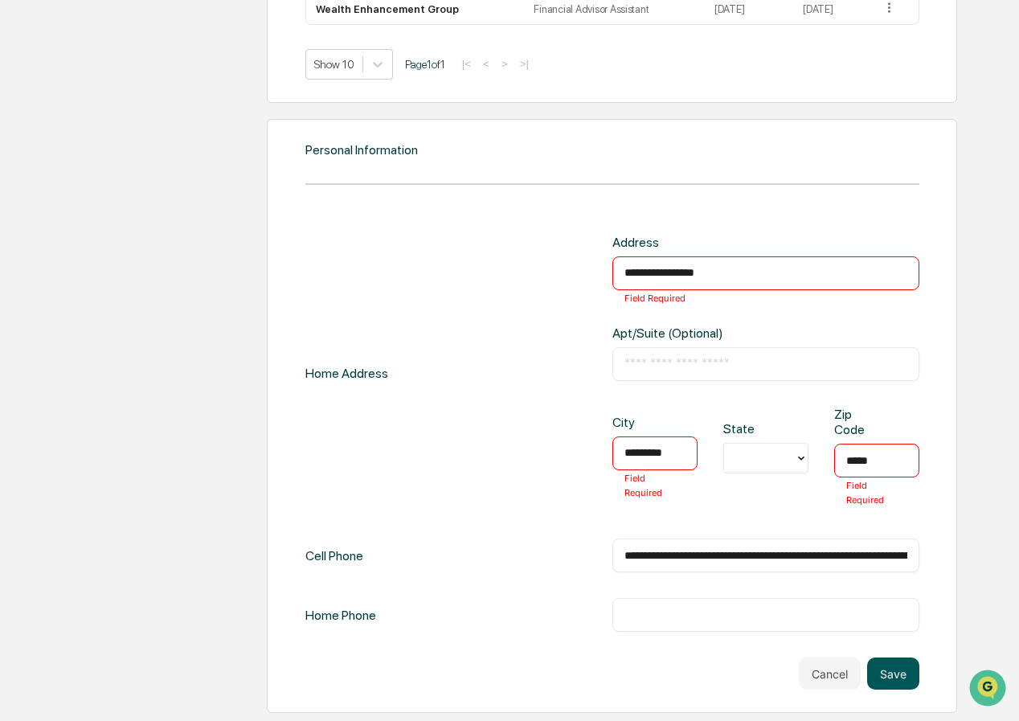
click at [893, 672] on button "Save" at bounding box center [893, 673] width 52 height 32
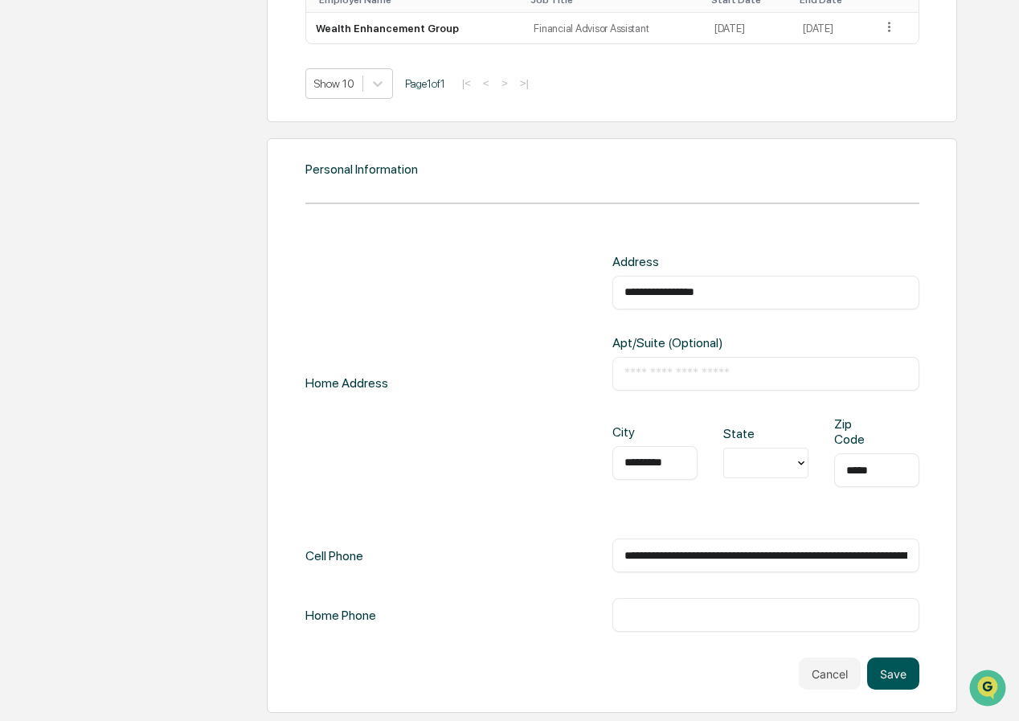
click at [898, 670] on button "Save" at bounding box center [893, 673] width 52 height 32
click at [890, 677] on button "Save" at bounding box center [893, 673] width 52 height 32
click at [891, 677] on button "Save" at bounding box center [893, 673] width 52 height 32
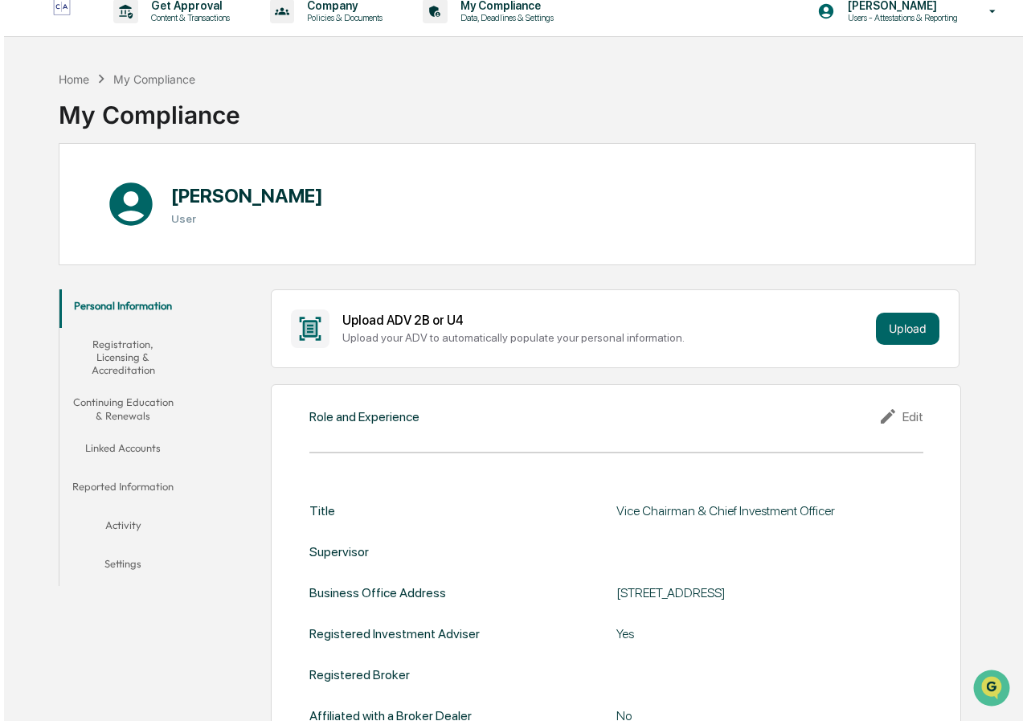
scroll to position [0, 0]
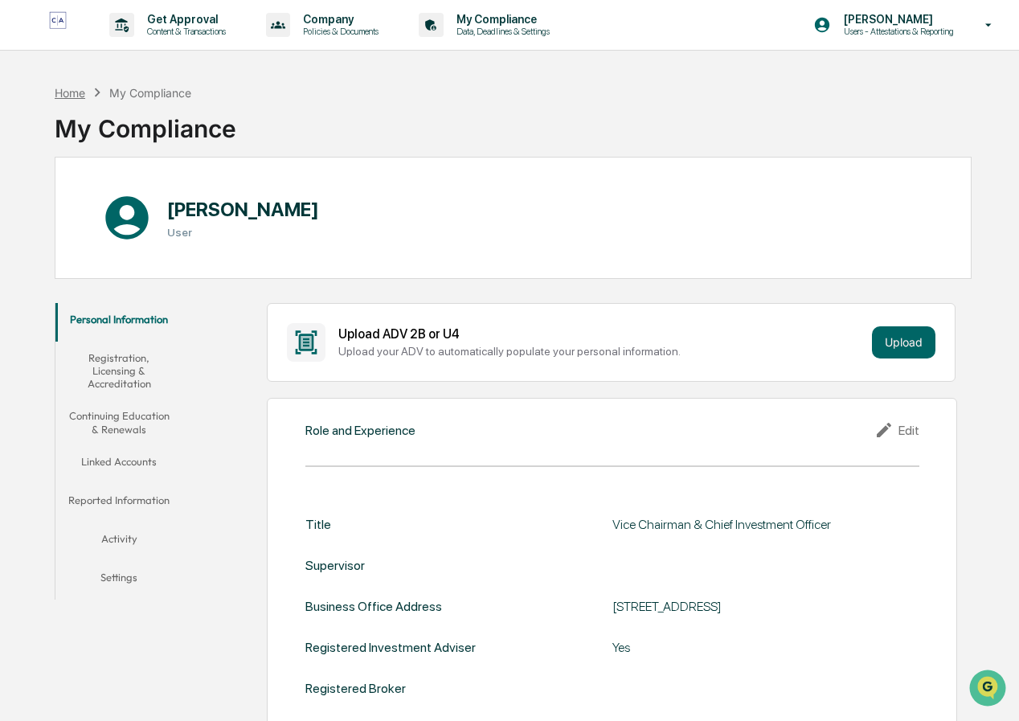
click at [73, 92] on div "Home" at bounding box center [70, 93] width 31 height 14
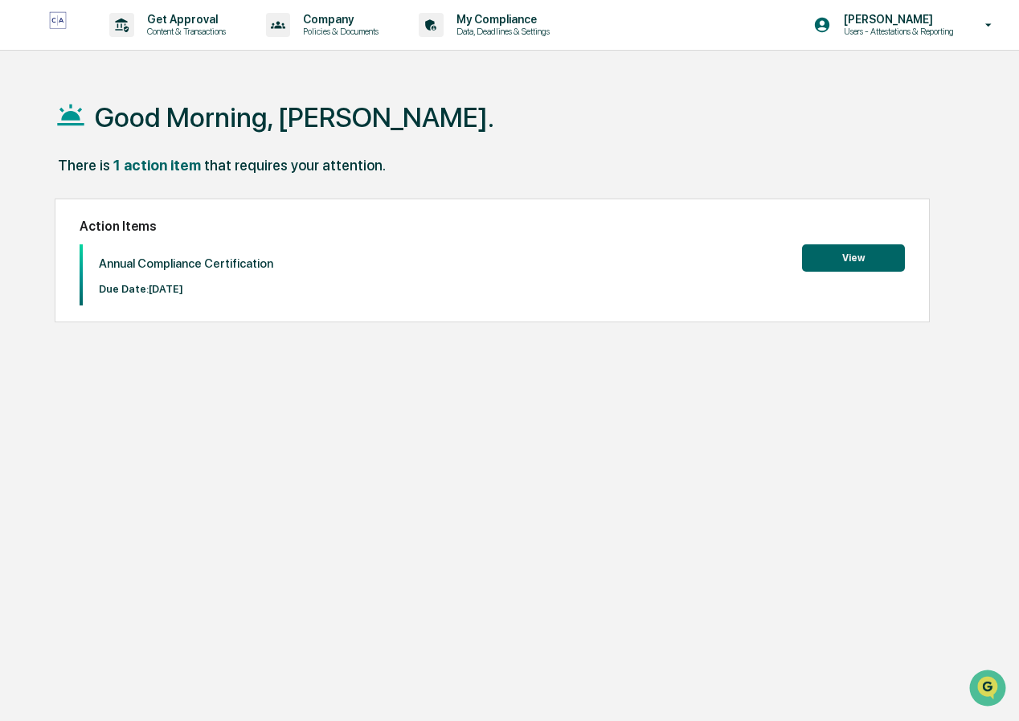
click at [837, 260] on button "View" at bounding box center [853, 257] width 103 height 27
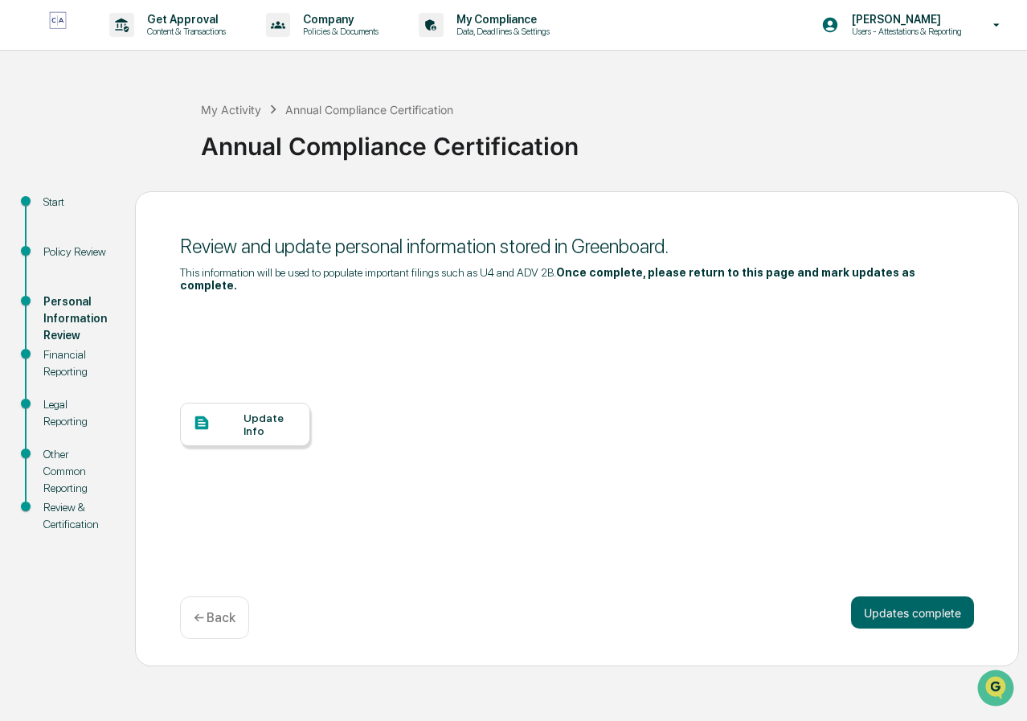
click at [257, 412] on div "Update Info" at bounding box center [270, 424] width 54 height 26
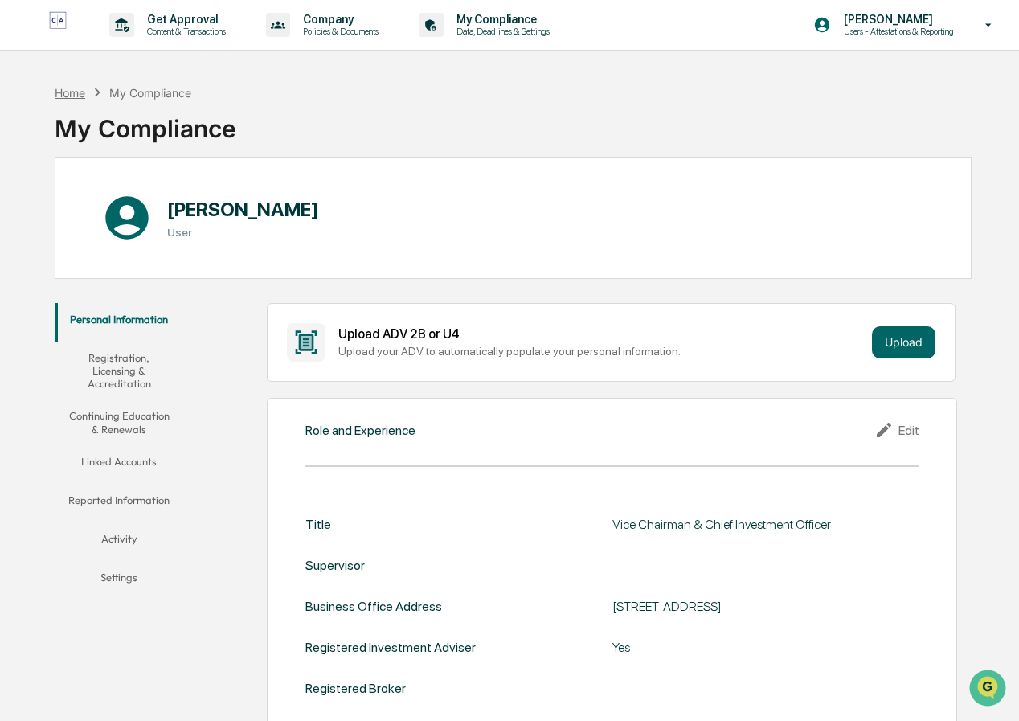
click at [73, 97] on div "Home" at bounding box center [70, 93] width 31 height 14
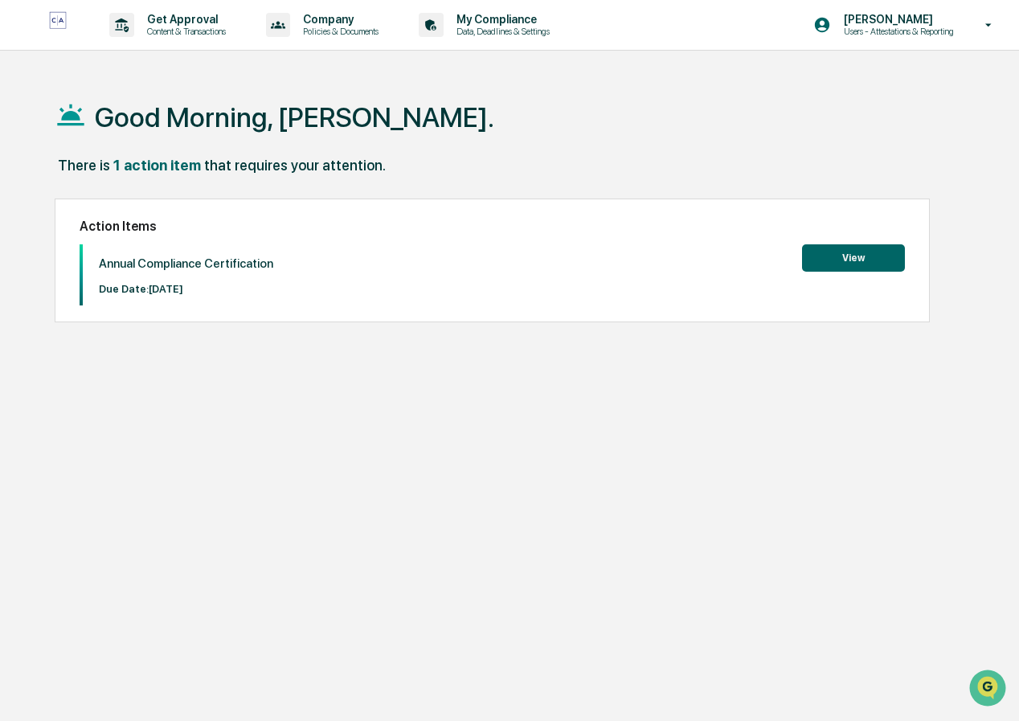
click at [860, 253] on button "View" at bounding box center [853, 257] width 103 height 27
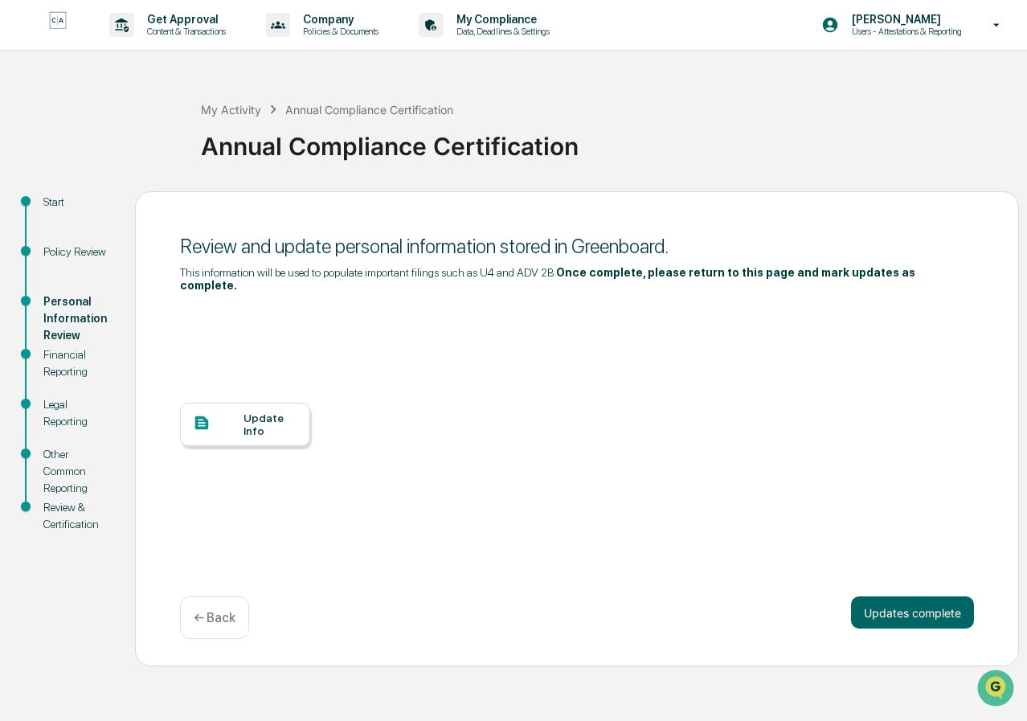
click at [76, 353] on div "Financial Reporting" at bounding box center [76, 363] width 66 height 34
click at [916, 596] on button "Updates complete" at bounding box center [912, 612] width 123 height 32
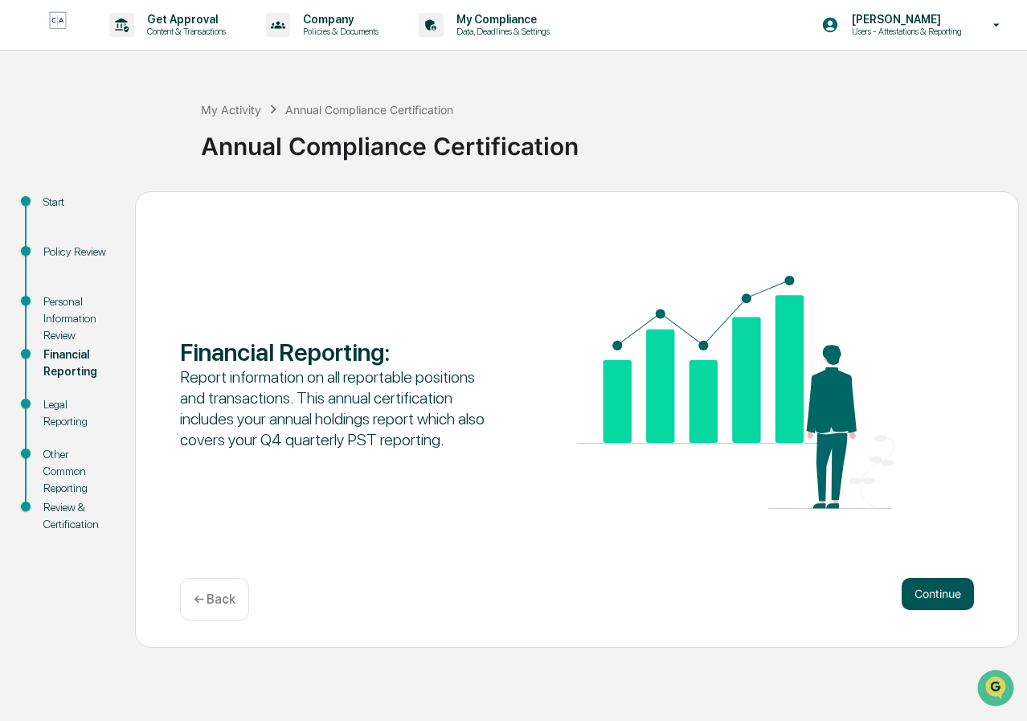
click at [923, 593] on button "Continue" at bounding box center [937, 594] width 72 height 32
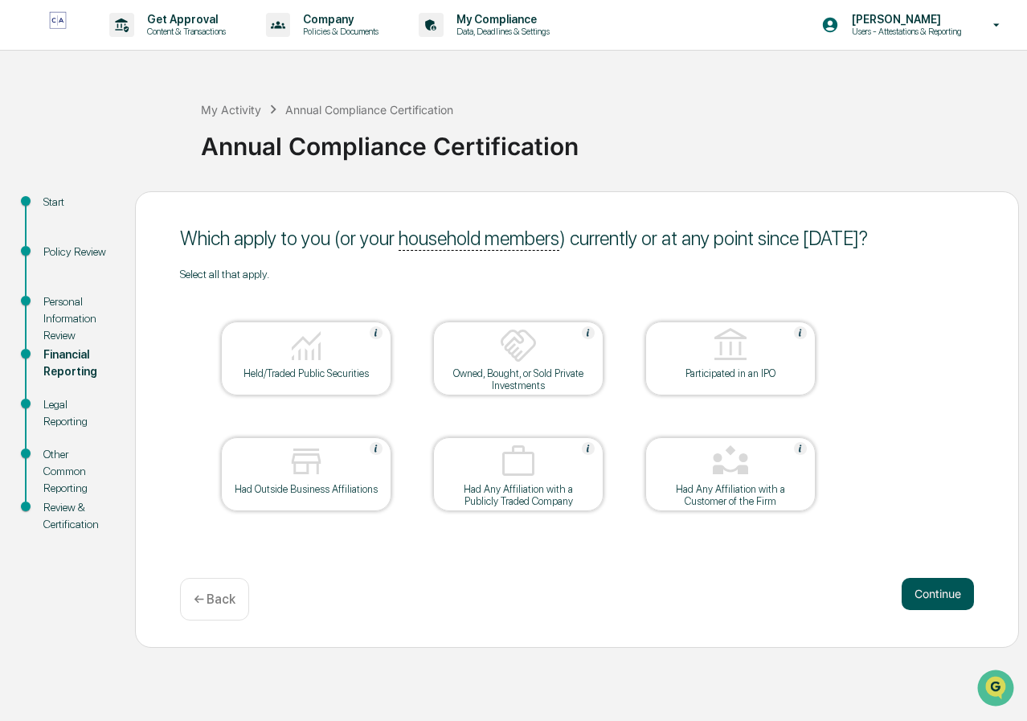
click at [933, 595] on button "Continue" at bounding box center [937, 594] width 72 height 32
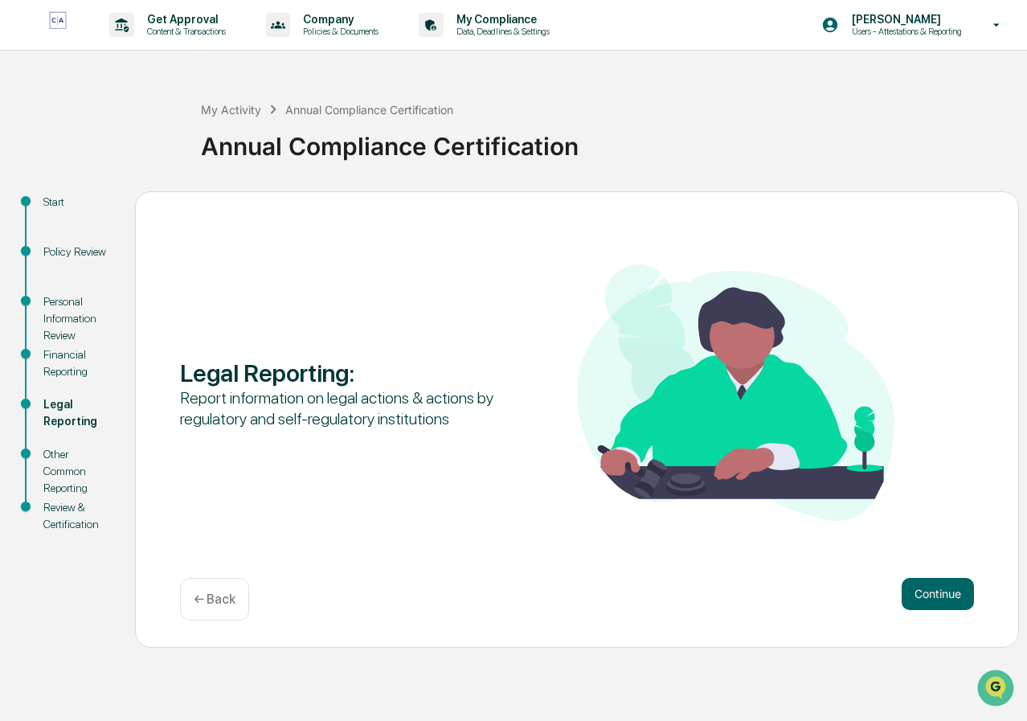
click at [933, 595] on button "Continue" at bounding box center [937, 594] width 72 height 32
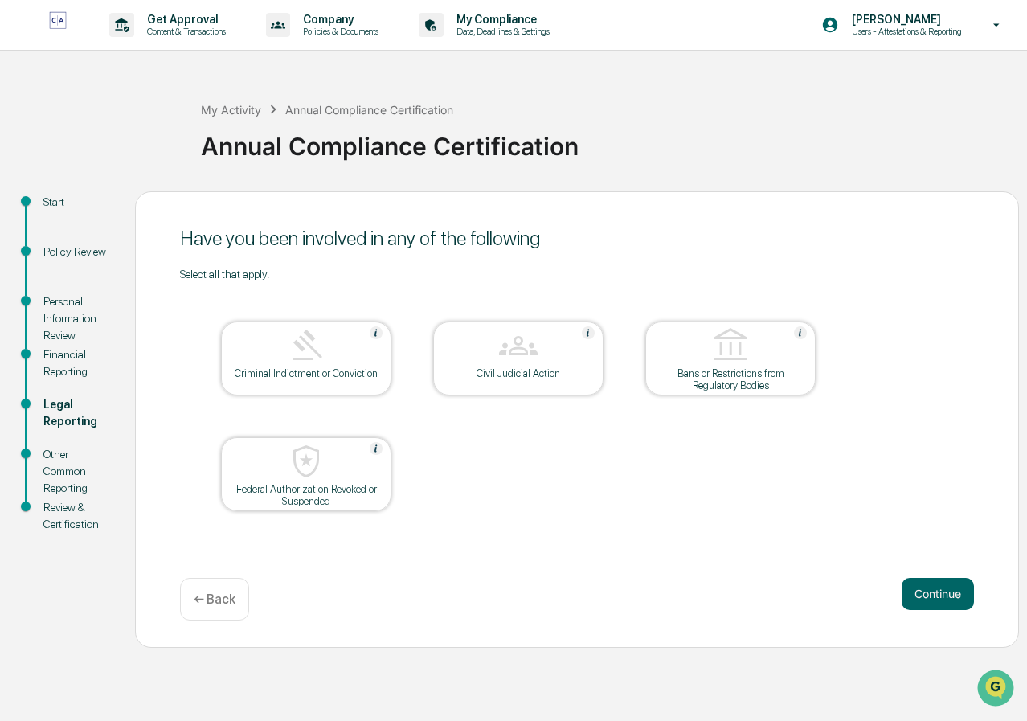
click at [933, 595] on button "Continue" at bounding box center [937, 594] width 72 height 32
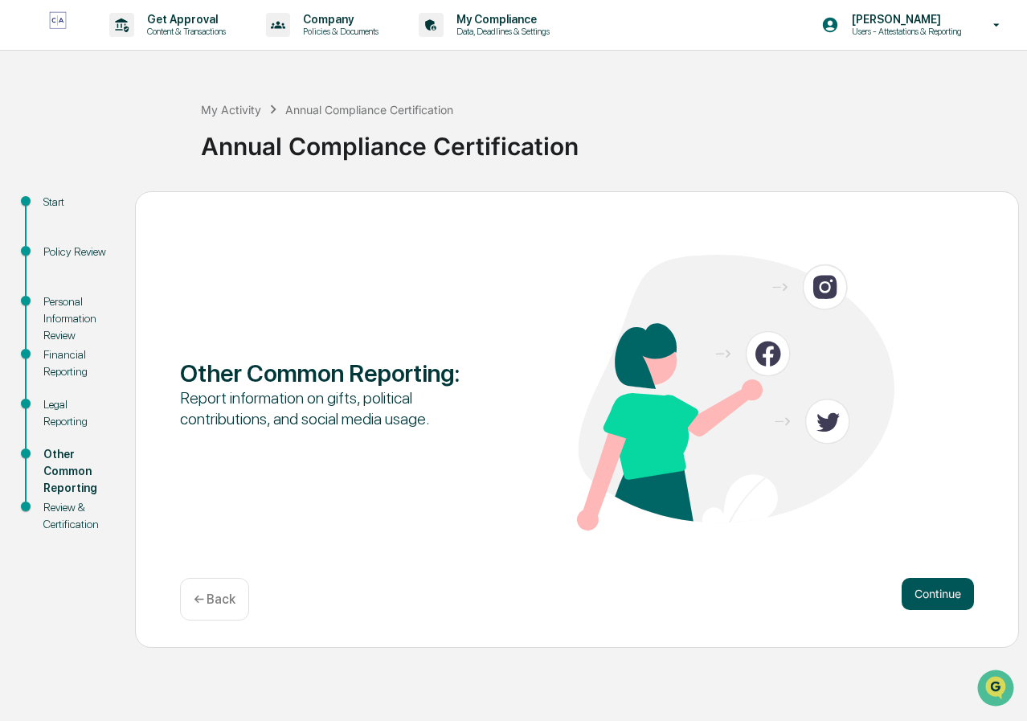
click at [938, 592] on button "Continue" at bounding box center [937, 594] width 72 height 32
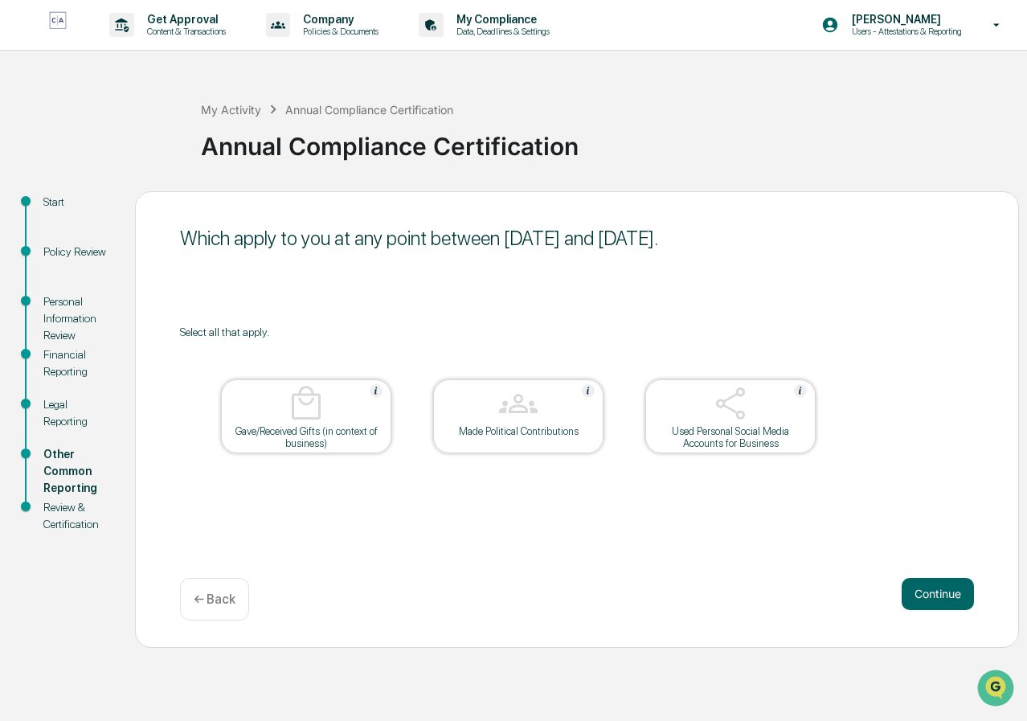
click at [938, 592] on button "Continue" at bounding box center [937, 594] width 72 height 32
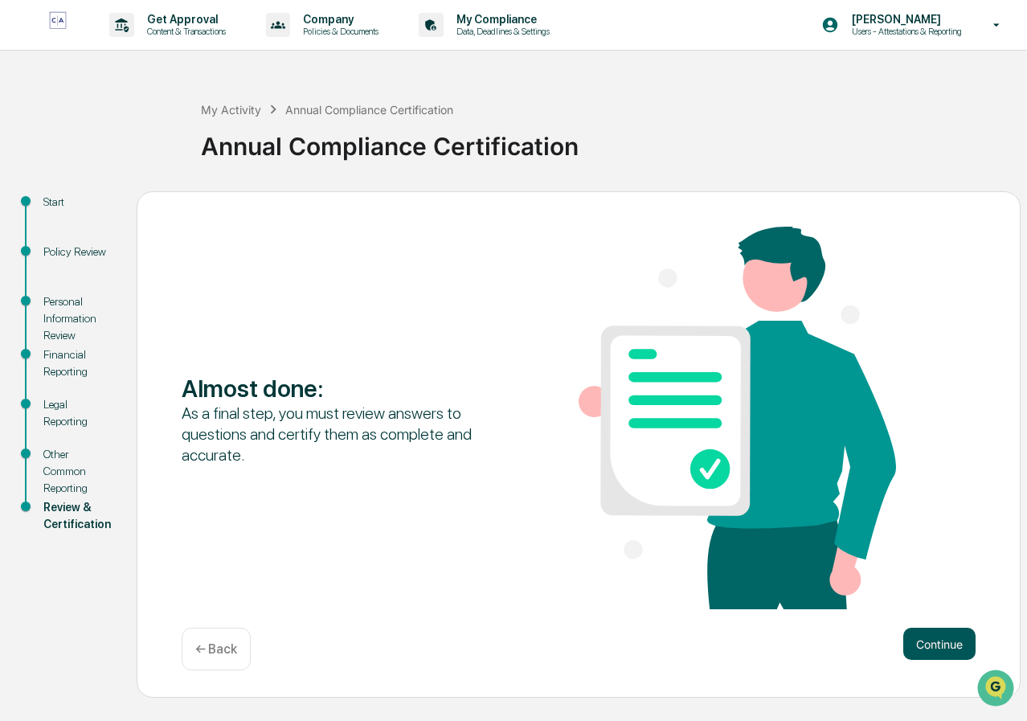
click at [936, 634] on button "Continue" at bounding box center [939, 643] width 72 height 32
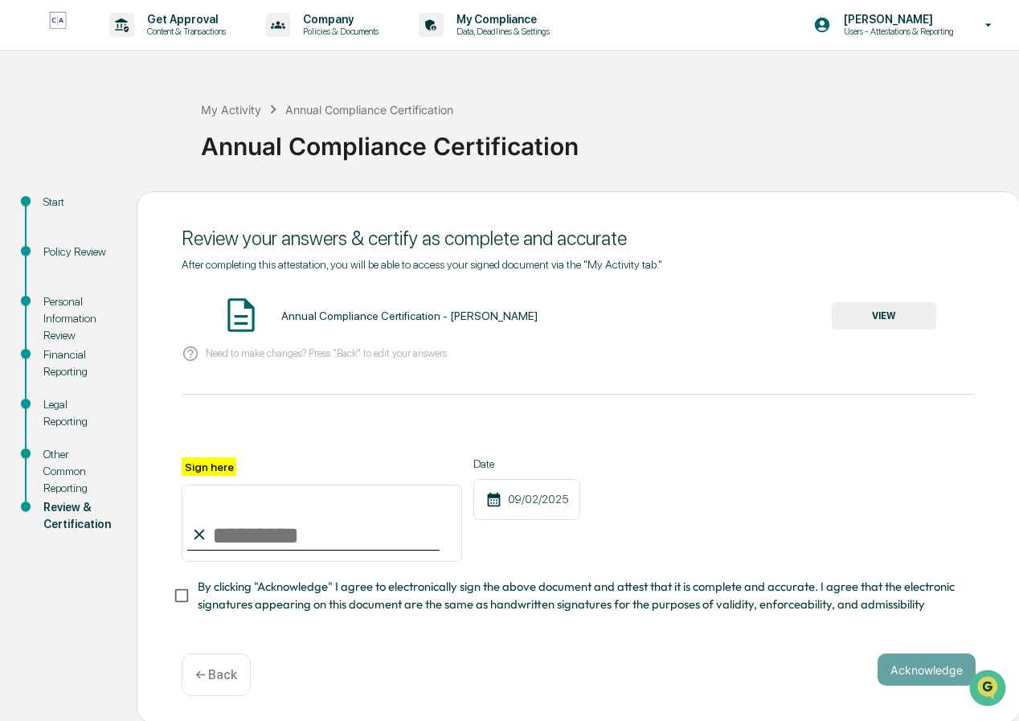
click at [215, 536] on input "Sign here" at bounding box center [322, 522] width 280 height 77
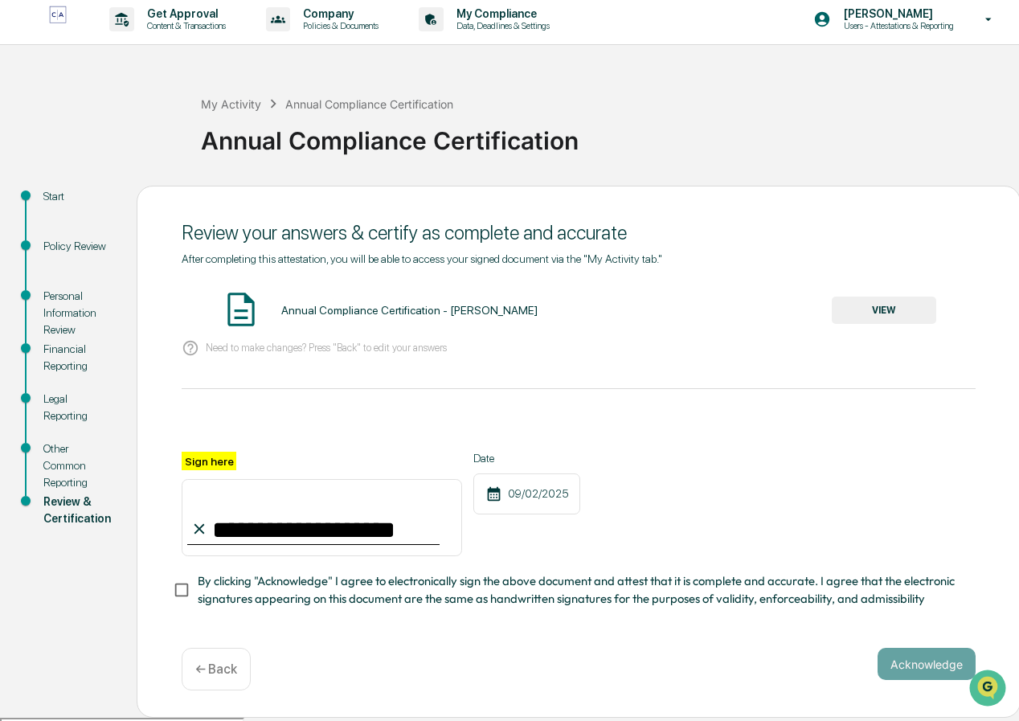
scroll to position [7, 0]
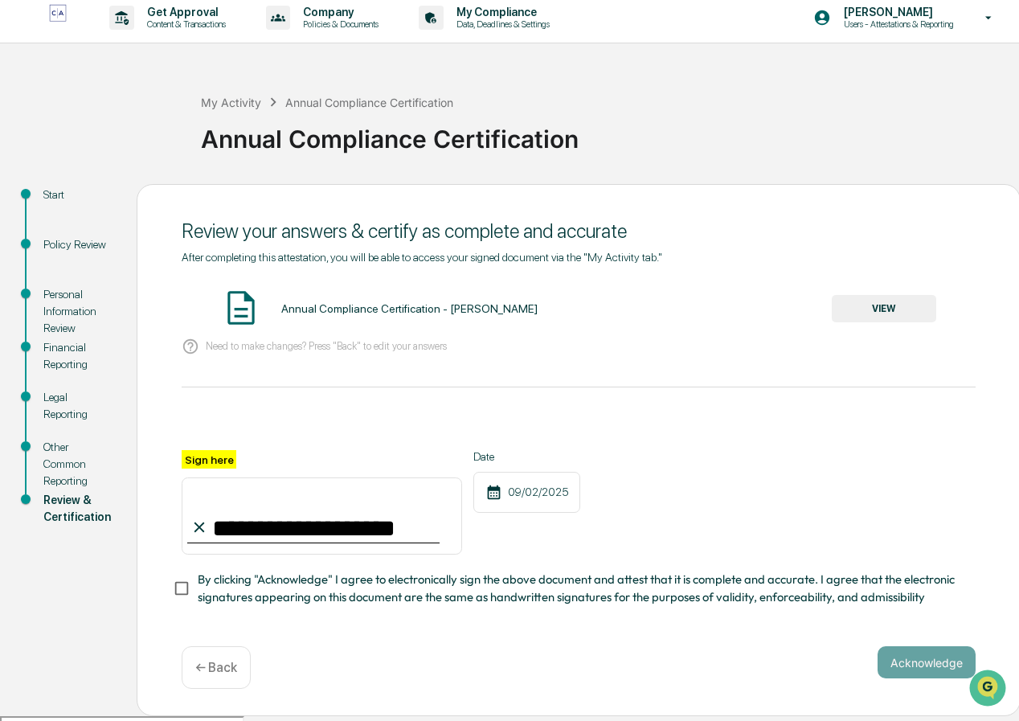
type input "**********"
click at [919, 663] on button "Acknowledge" at bounding box center [926, 662] width 98 height 32
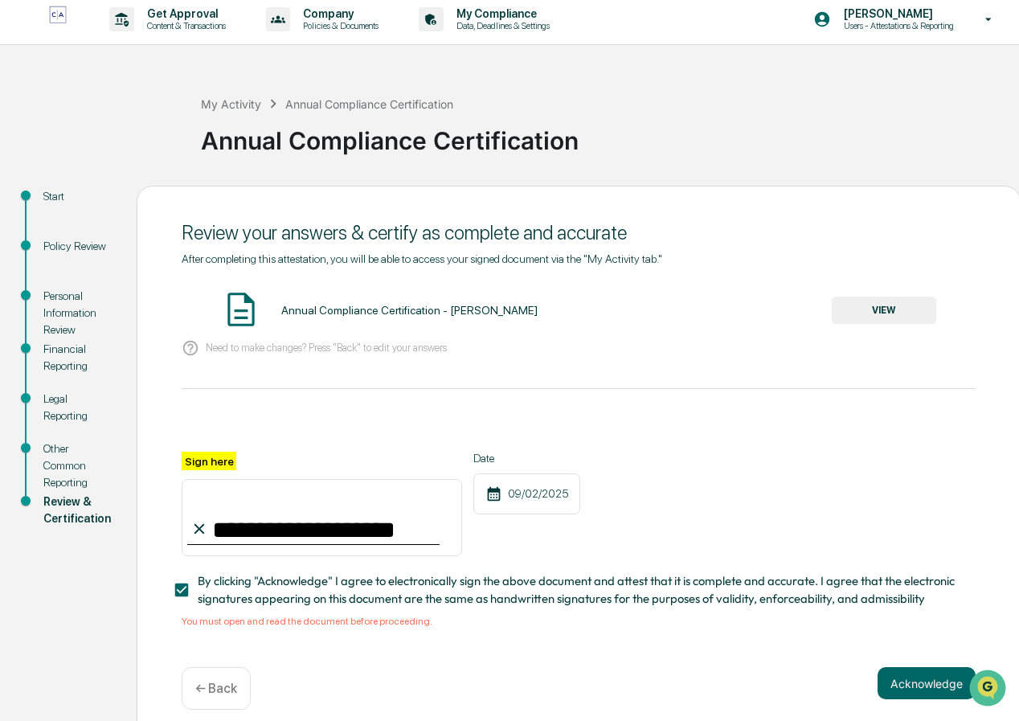
scroll to position [0, 0]
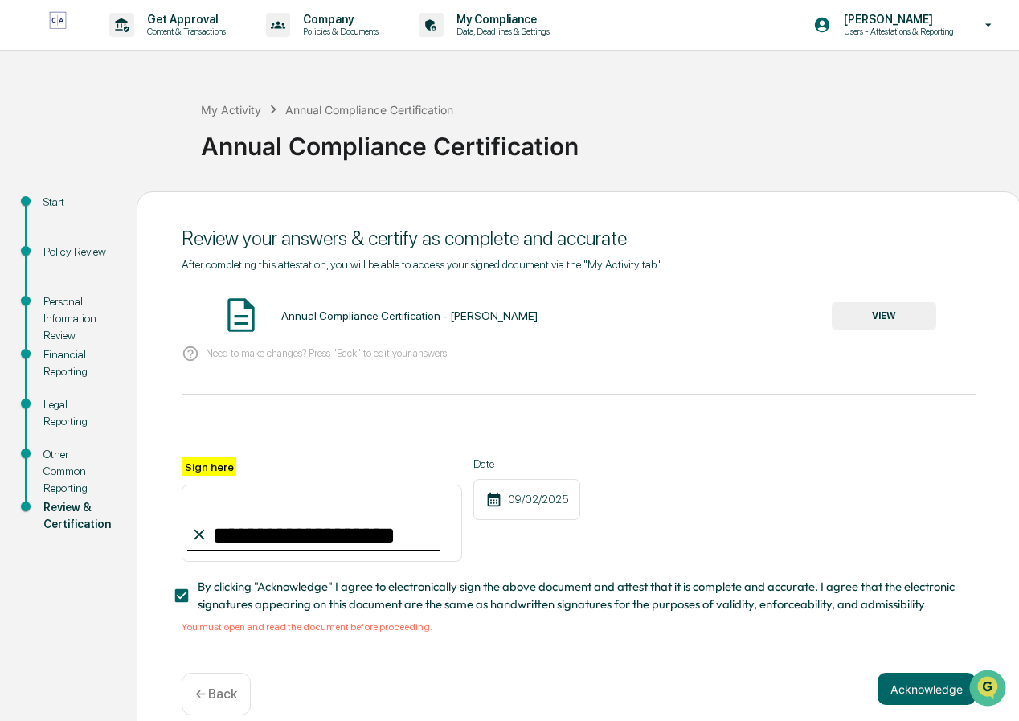
click at [871, 318] on button "VIEW" at bounding box center [883, 315] width 104 height 27
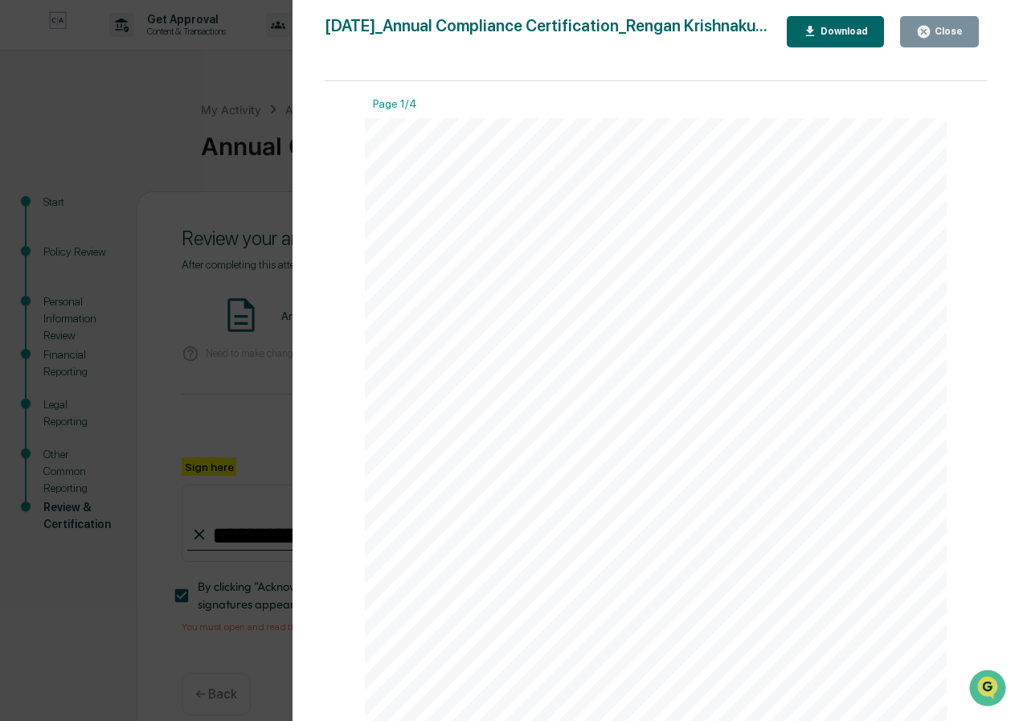
click at [946, 27] on div "Close" at bounding box center [946, 31] width 31 height 11
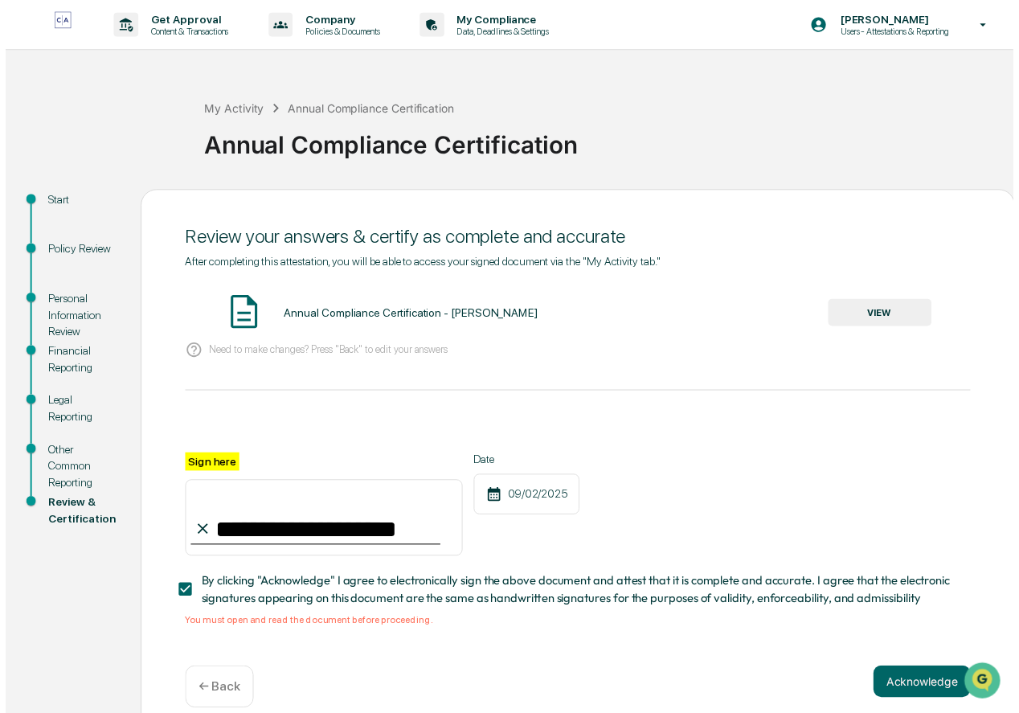
scroll to position [27, 0]
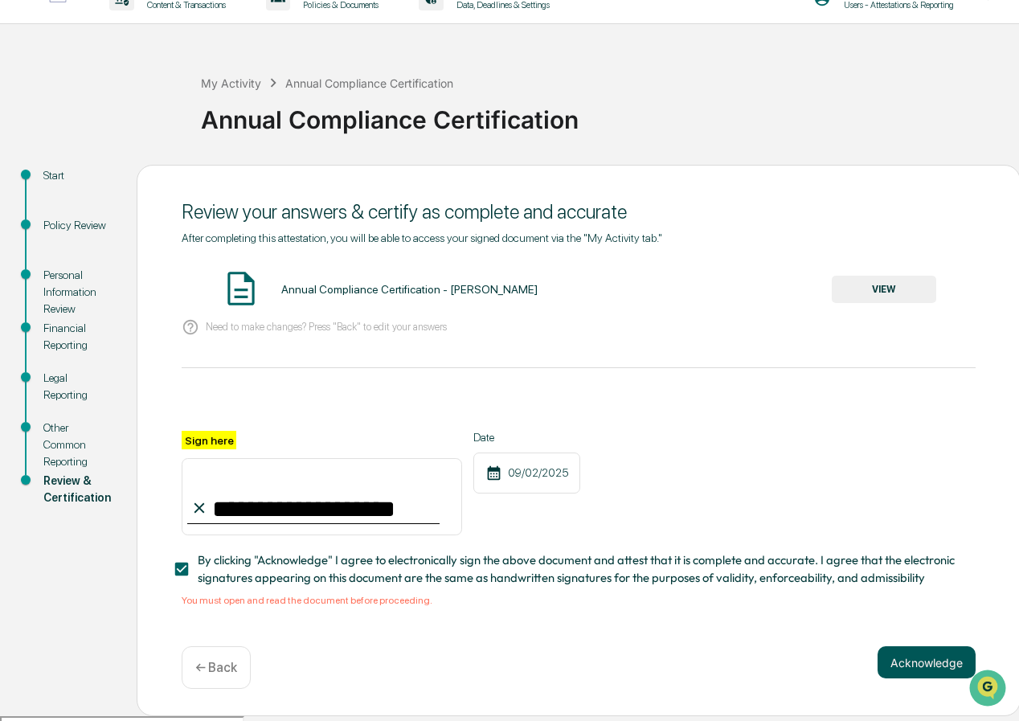
click at [911, 660] on button "Acknowledge" at bounding box center [926, 662] width 98 height 32
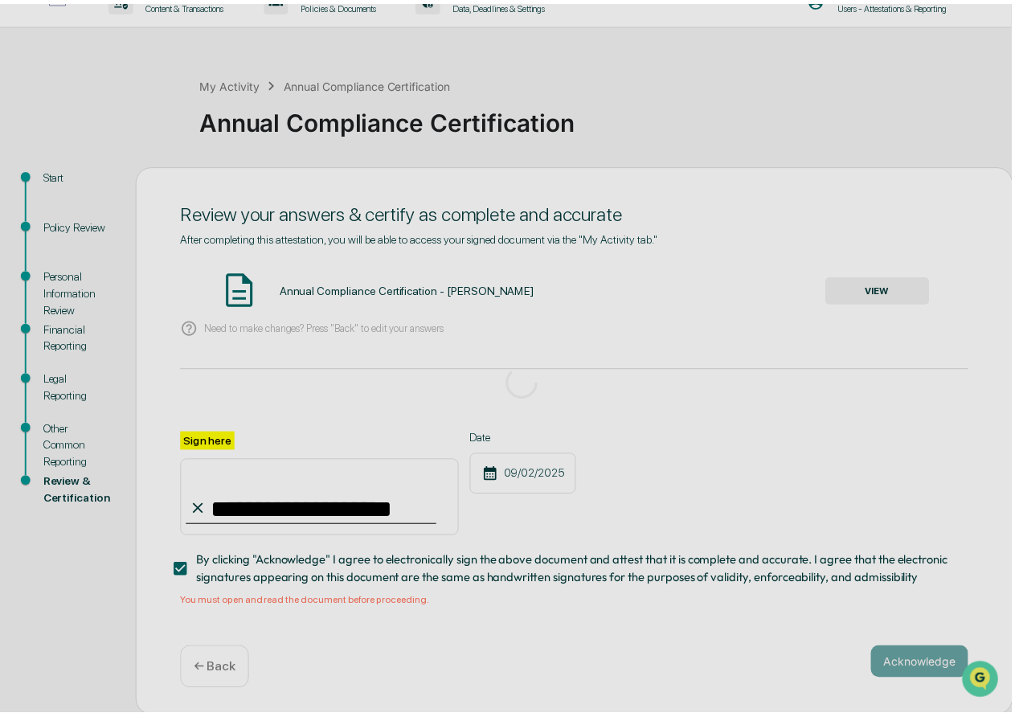
scroll to position [0, 0]
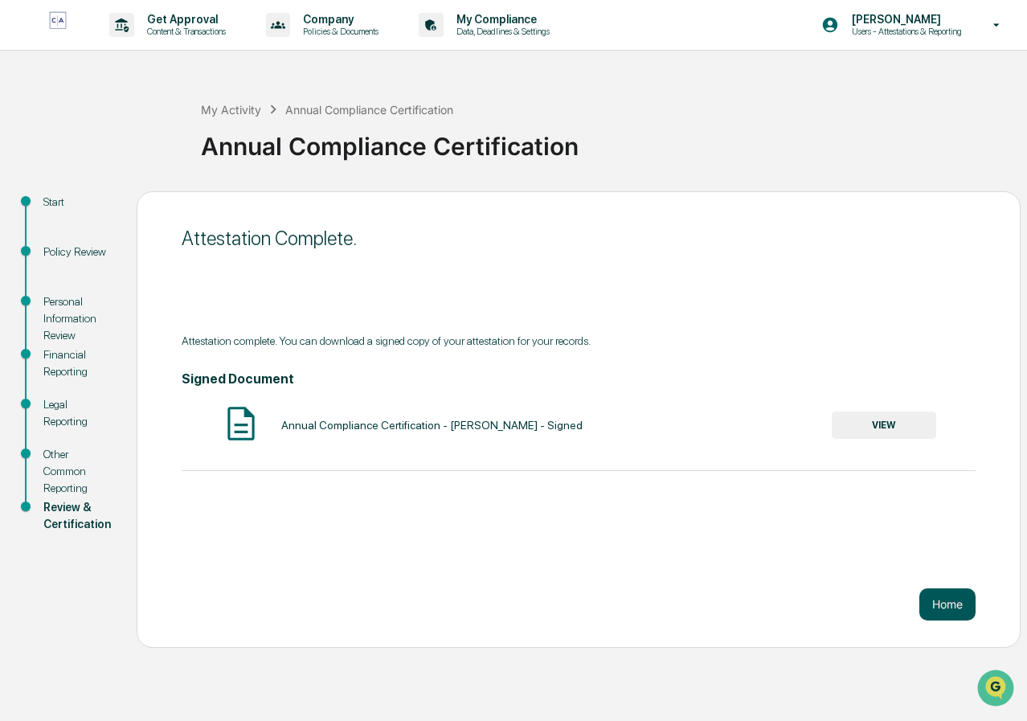
click at [950, 606] on button "Home" at bounding box center [947, 604] width 56 height 32
